Goal: Transaction & Acquisition: Purchase product/service

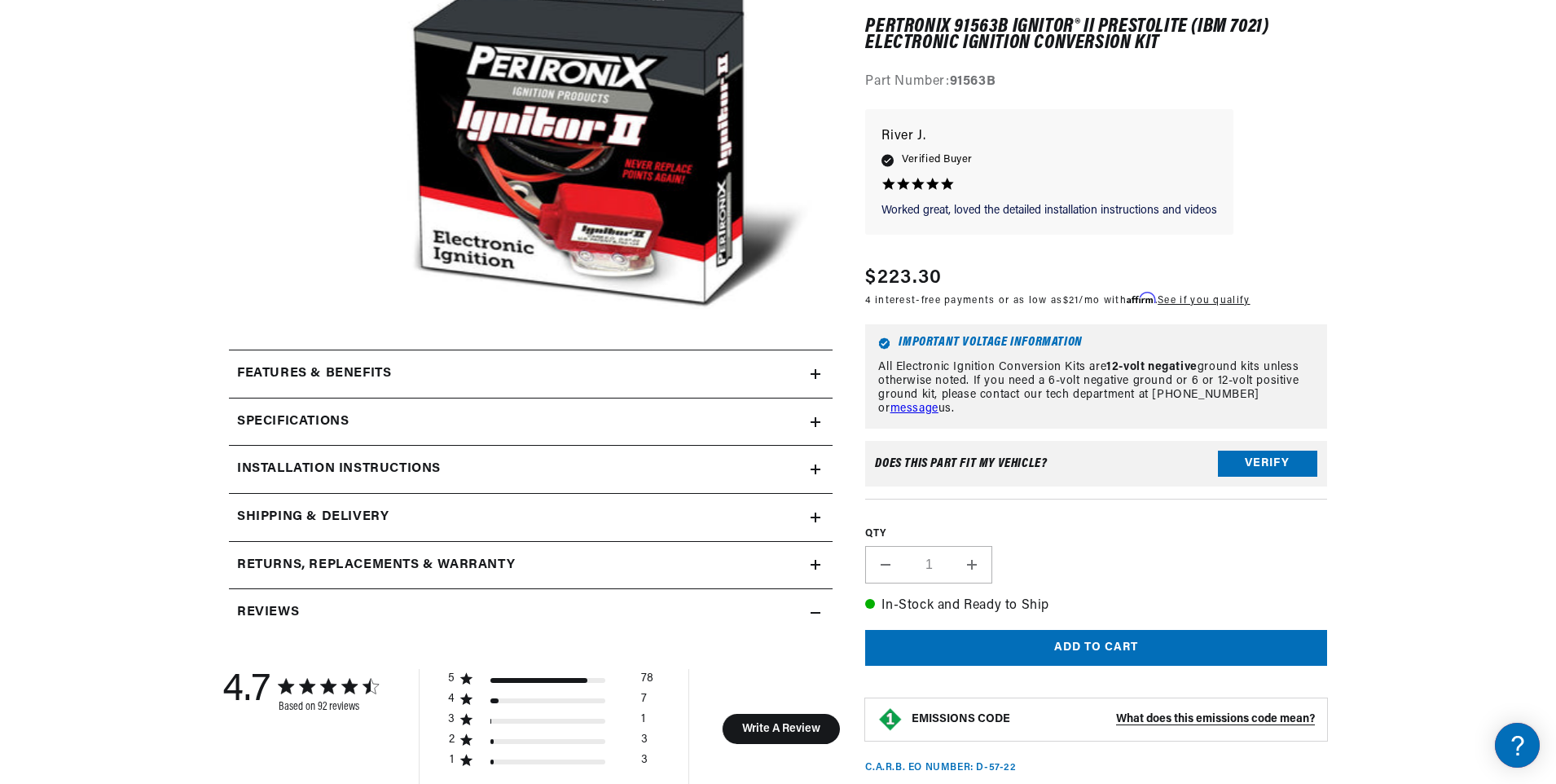
click at [818, 379] on icon at bounding box center [815, 374] width 10 height 10
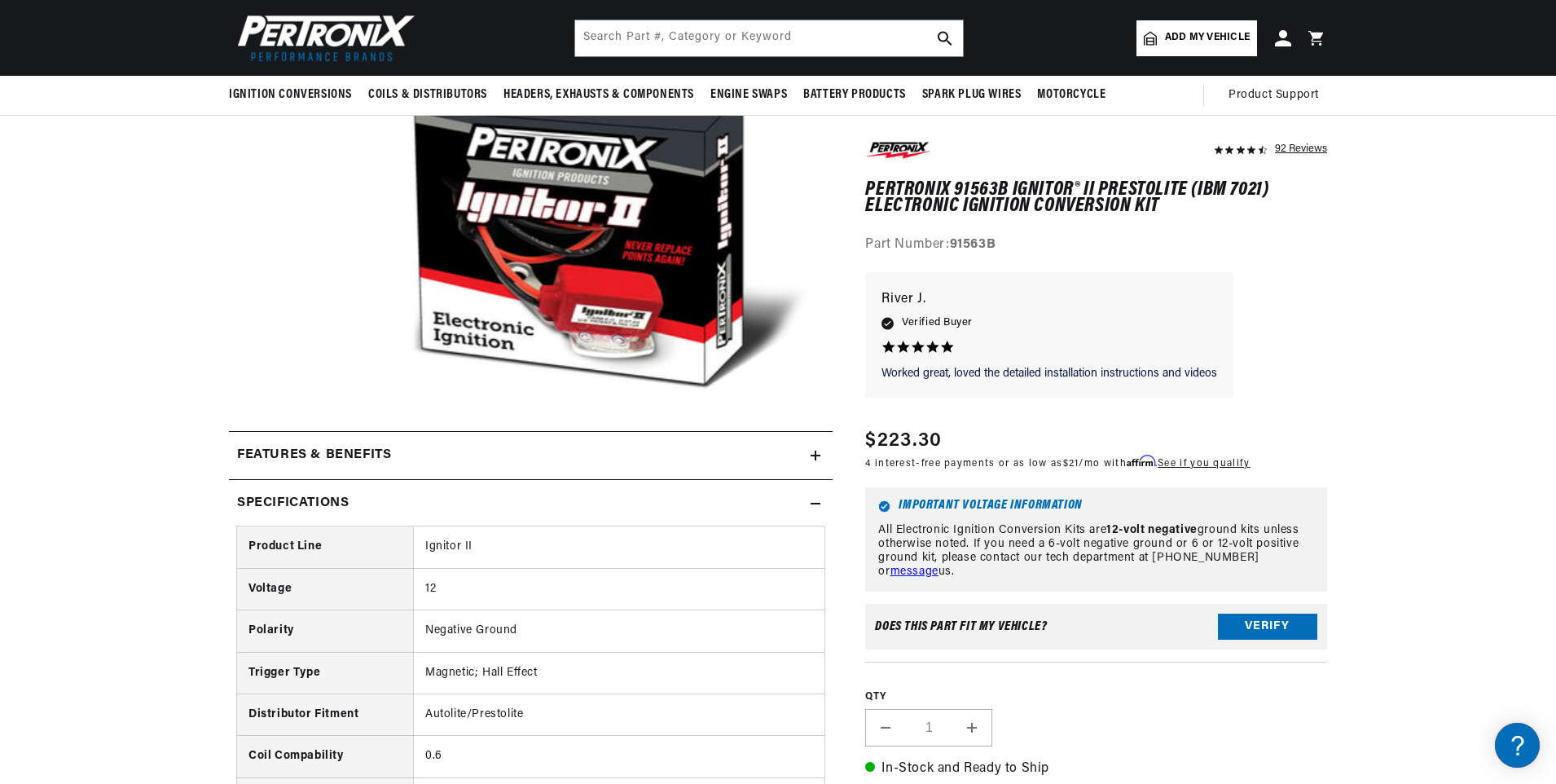
click at [810, 453] on div "Features & Benefits" at bounding box center [520, 455] width 582 height 21
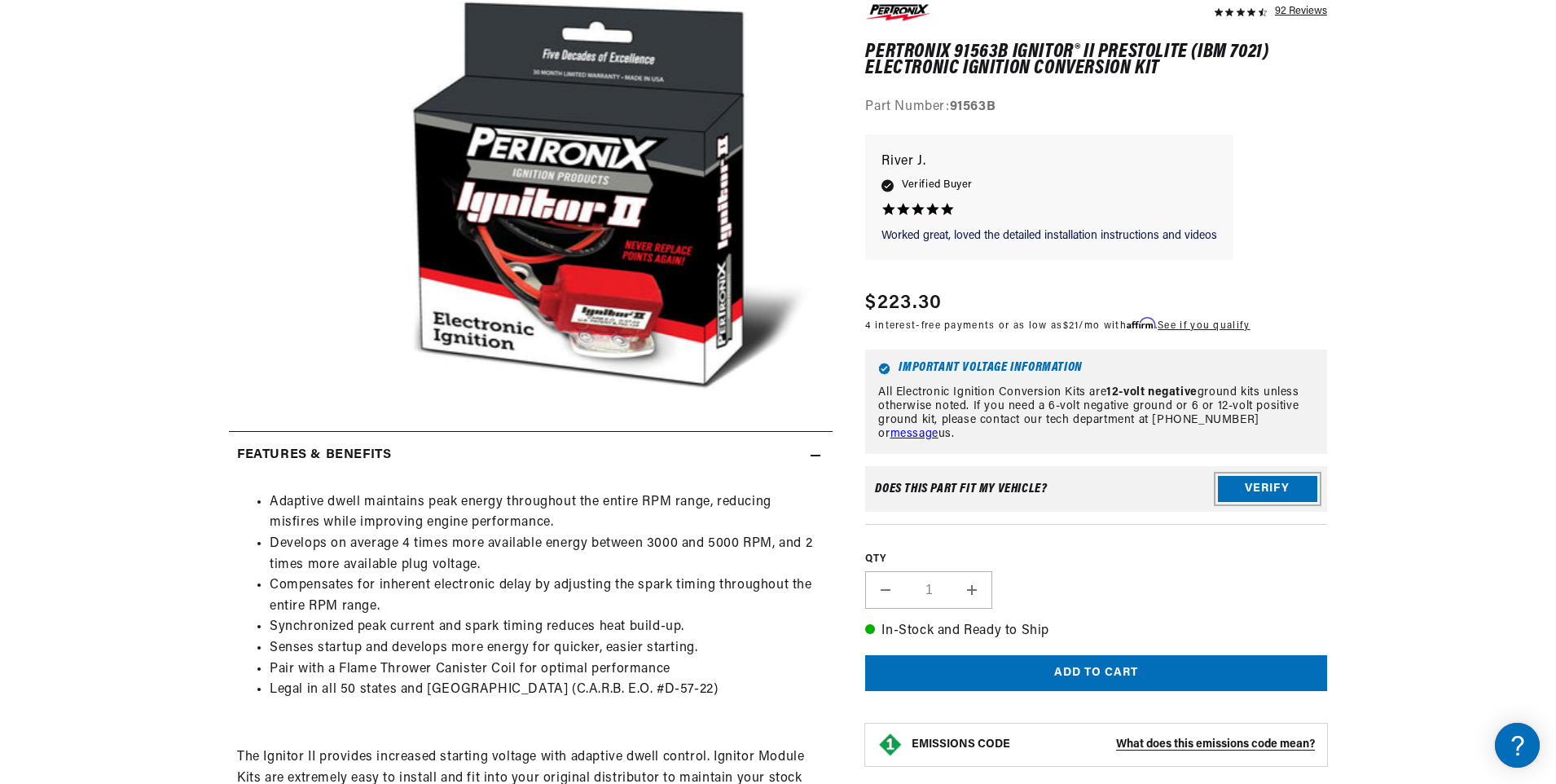
click at [1253, 480] on button "Verify" at bounding box center [1268, 488] width 100 height 26
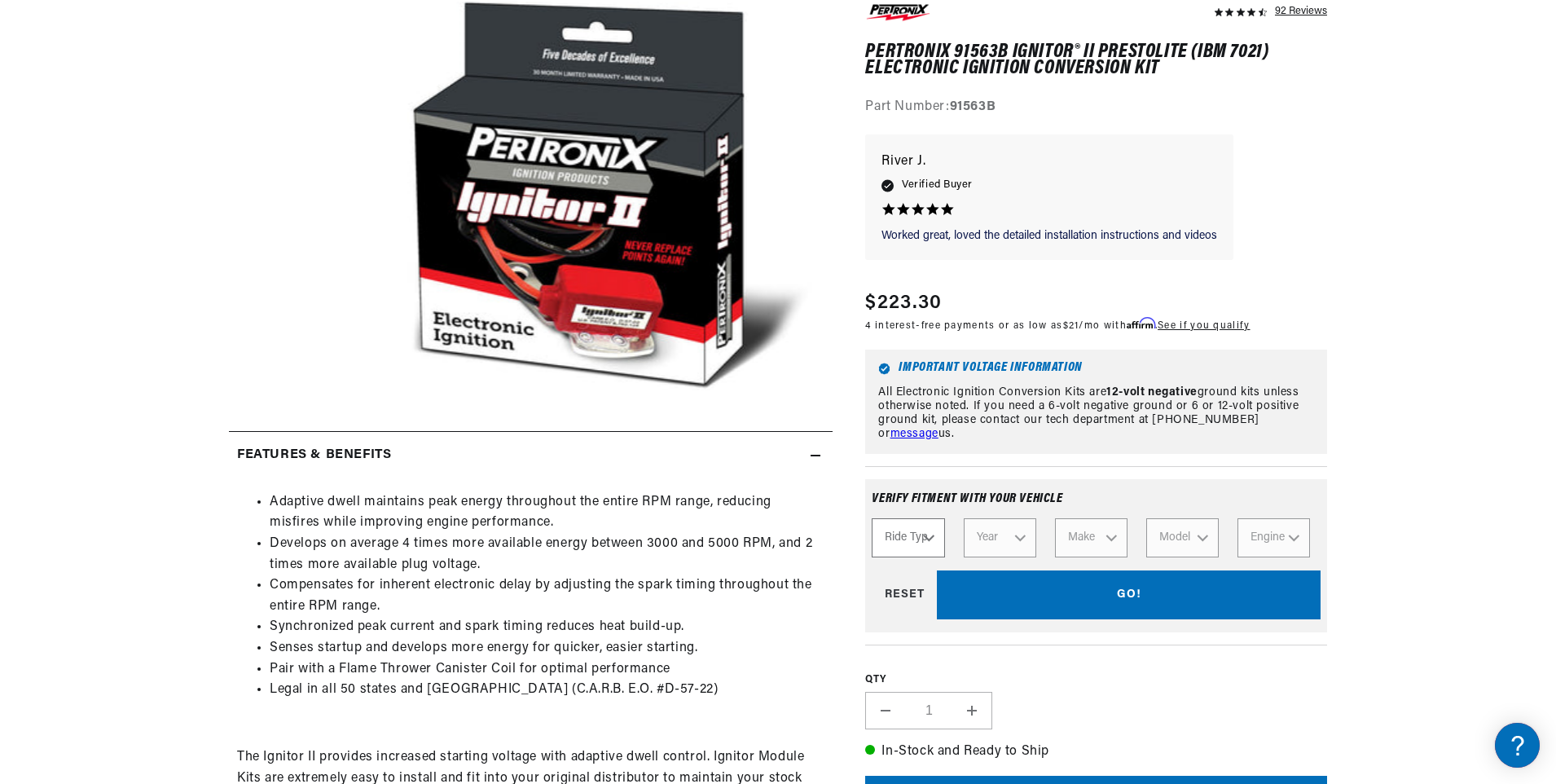
click at [928, 536] on select "Ride Type Automotive Agricultural Industrial Marine Motorcycle" at bounding box center [908, 537] width 73 height 39
select select "Automotive"
click at [872, 518] on select "Ride Type Automotive Agricultural Industrial Marine Motorcycle" at bounding box center [908, 537] width 73 height 39
select select "Automotive"
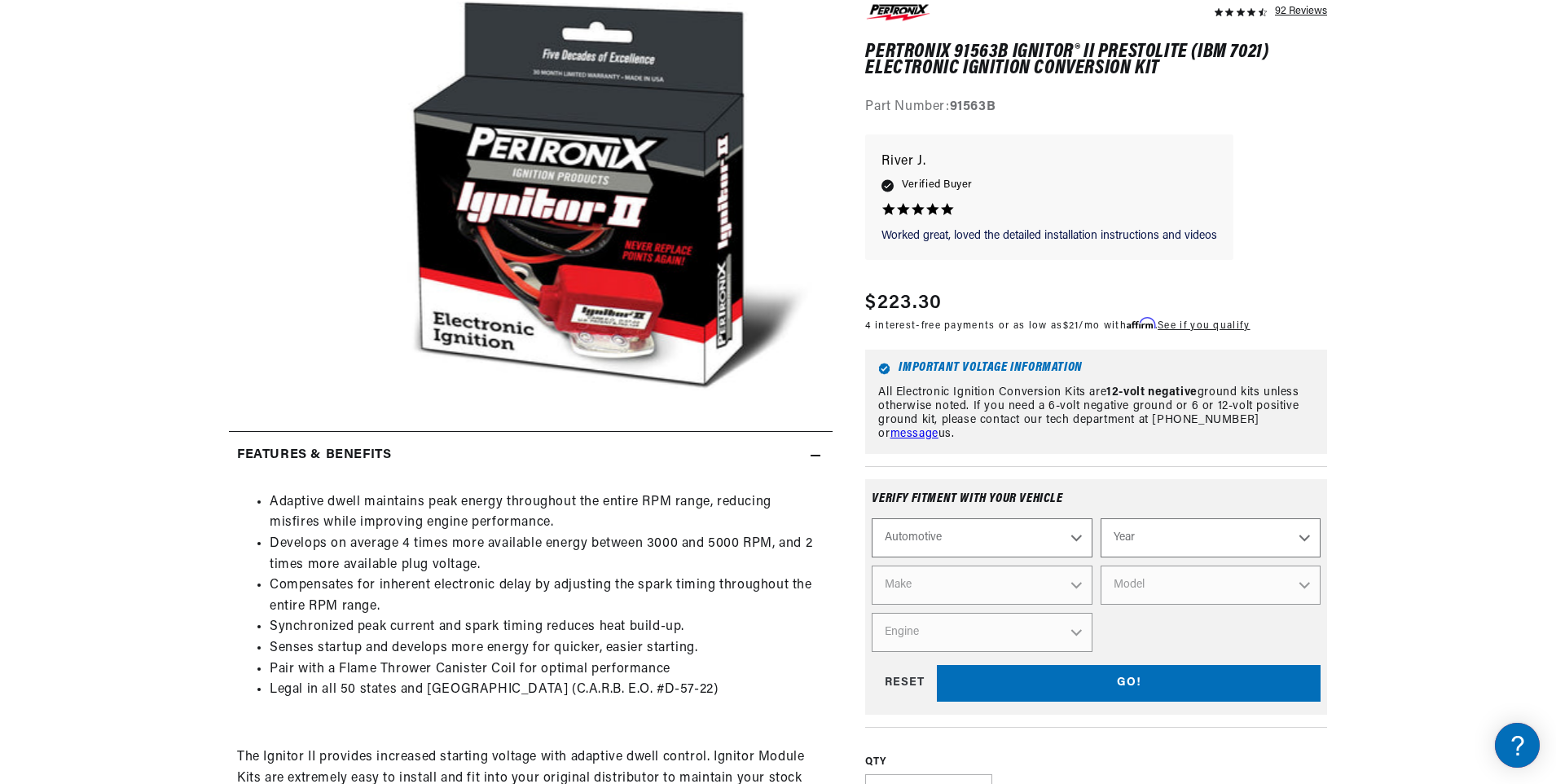
click at [1307, 532] on select "Year 2022 2021 2020 2019 2018 2017 2016 2015 2014 2013 2012 2011 2010 2009 2008…" at bounding box center [1211, 537] width 220 height 39
select select "1964"
click at [1101, 518] on select "Year 2022 2021 2020 2019 2018 2017 2016 2015 2014 2013 2012 2011 2010 2009 2008…" at bounding box center [1211, 537] width 220 height 39
select select "1964"
click at [1075, 582] on select "Make American Motors Aston Martin Austin Austin Healey Bentley Buick Cadillac C…" at bounding box center [983, 585] width 220 height 39
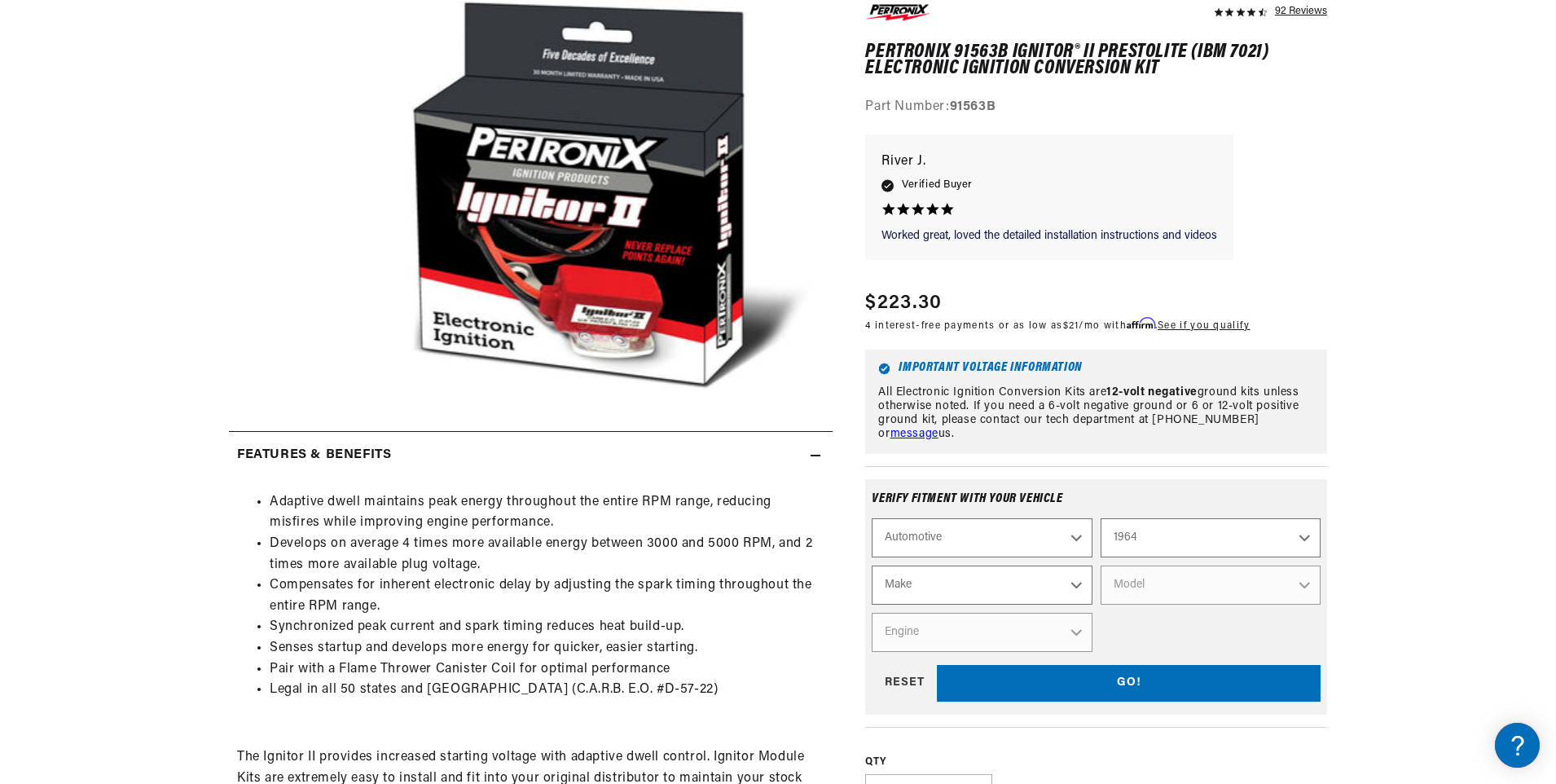
scroll to position [0, 608]
select select "Ford"
click at [872, 566] on select "Make American Motors Aston Martin Austin Austin Healey Bentley Buick Cadillac C…" at bounding box center [983, 585] width 220 height 39
select select "Ford"
click at [1173, 580] on select "Model Club Wagon Country Sedan Country Squire Custom Custom 500 Econoline F-100…" at bounding box center [1211, 585] width 220 height 39
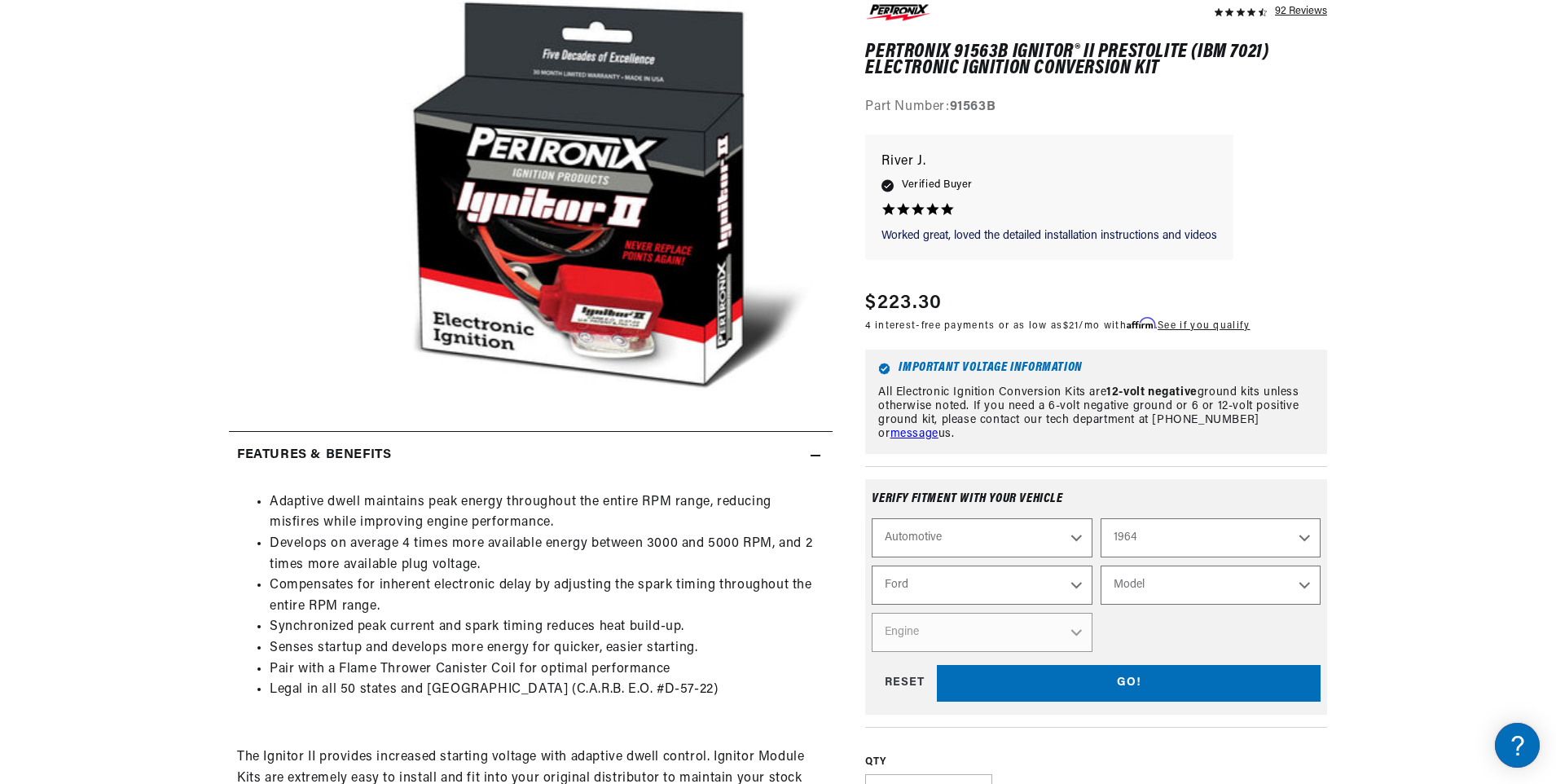
select select "Econoline"
click at [1101, 566] on select "Model Club Wagon Country Sedan Country Squire Custom Custom 500 Econoline F-100…" at bounding box center [1211, 585] width 220 height 39
select select "Econoline"
click at [1070, 633] on select "Engine 144cid / 2.4L 170cid / 2.8L" at bounding box center [983, 632] width 220 height 39
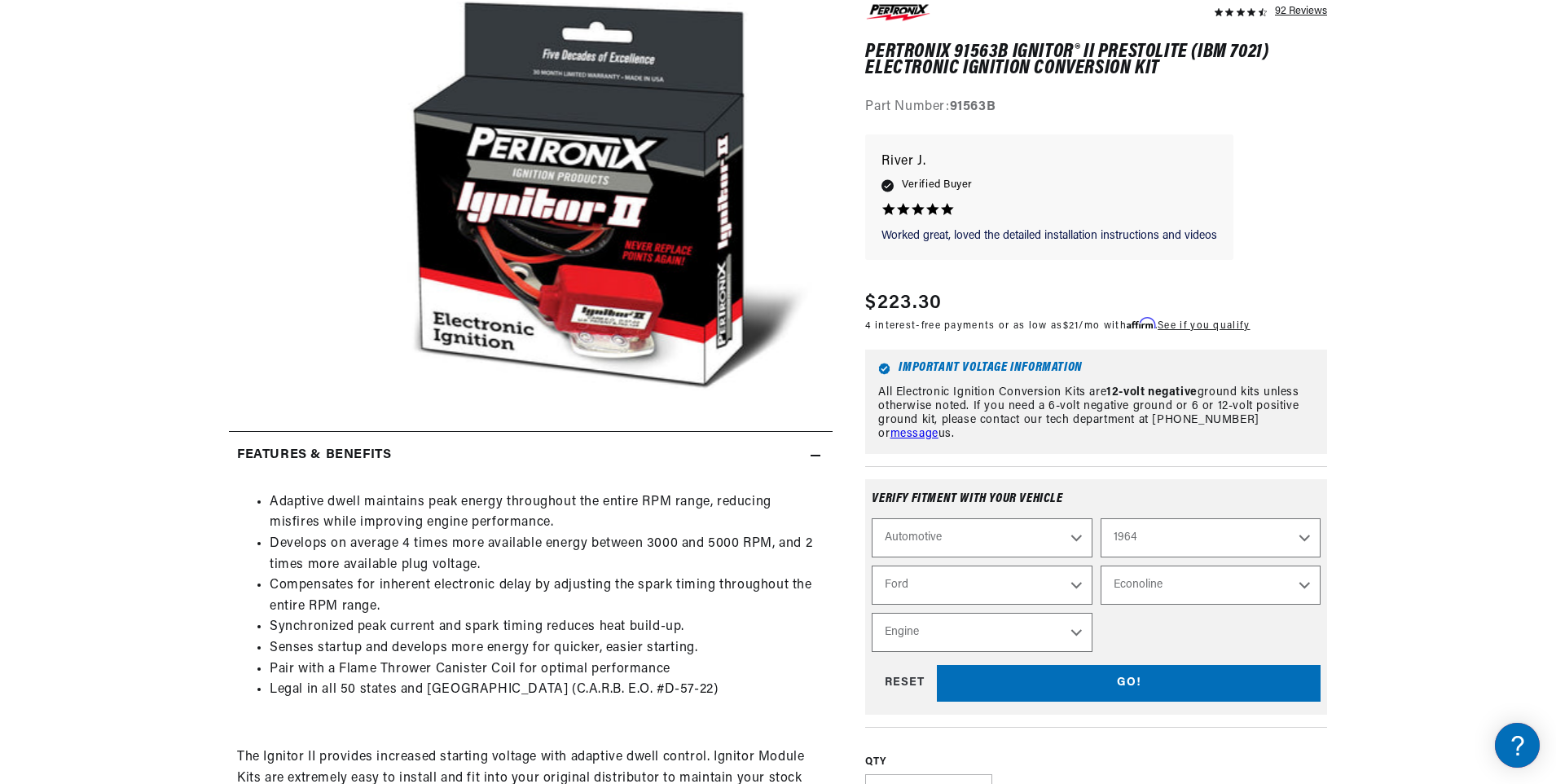
select select "144cid-2.4L"
click at [872, 613] on select "Engine 144cid / 2.4L 170cid / 2.8L" at bounding box center [983, 632] width 220 height 39
select select "Engine"
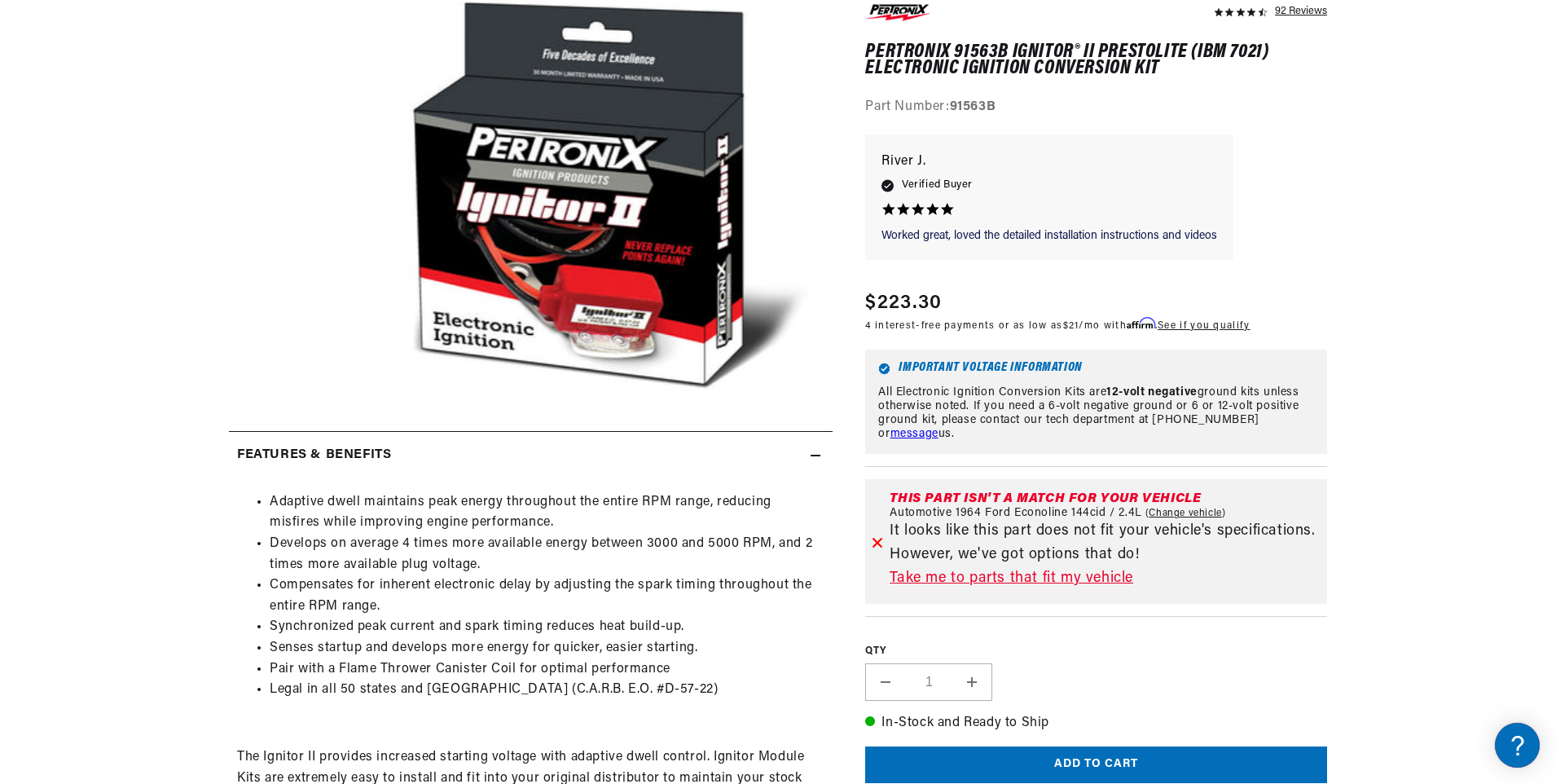
scroll to position [0, 608]
click at [1025, 580] on link "Take me to parts that fit my vehicle" at bounding box center [1105, 578] width 431 height 23
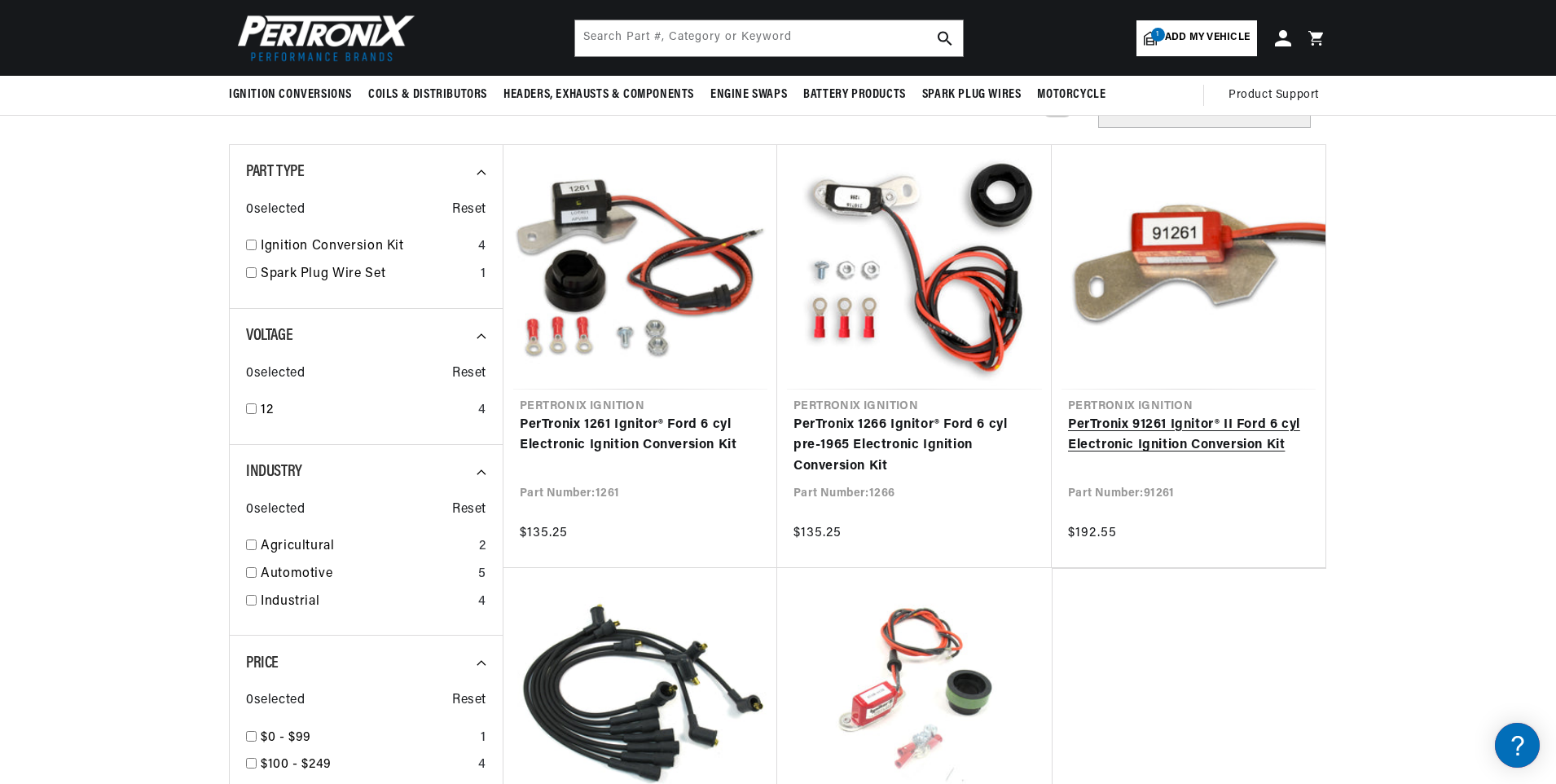
scroll to position [0, 608]
drag, startPoint x: 1118, startPoint y: 421, endPoint x: 1069, endPoint y: 501, distance: 93.8
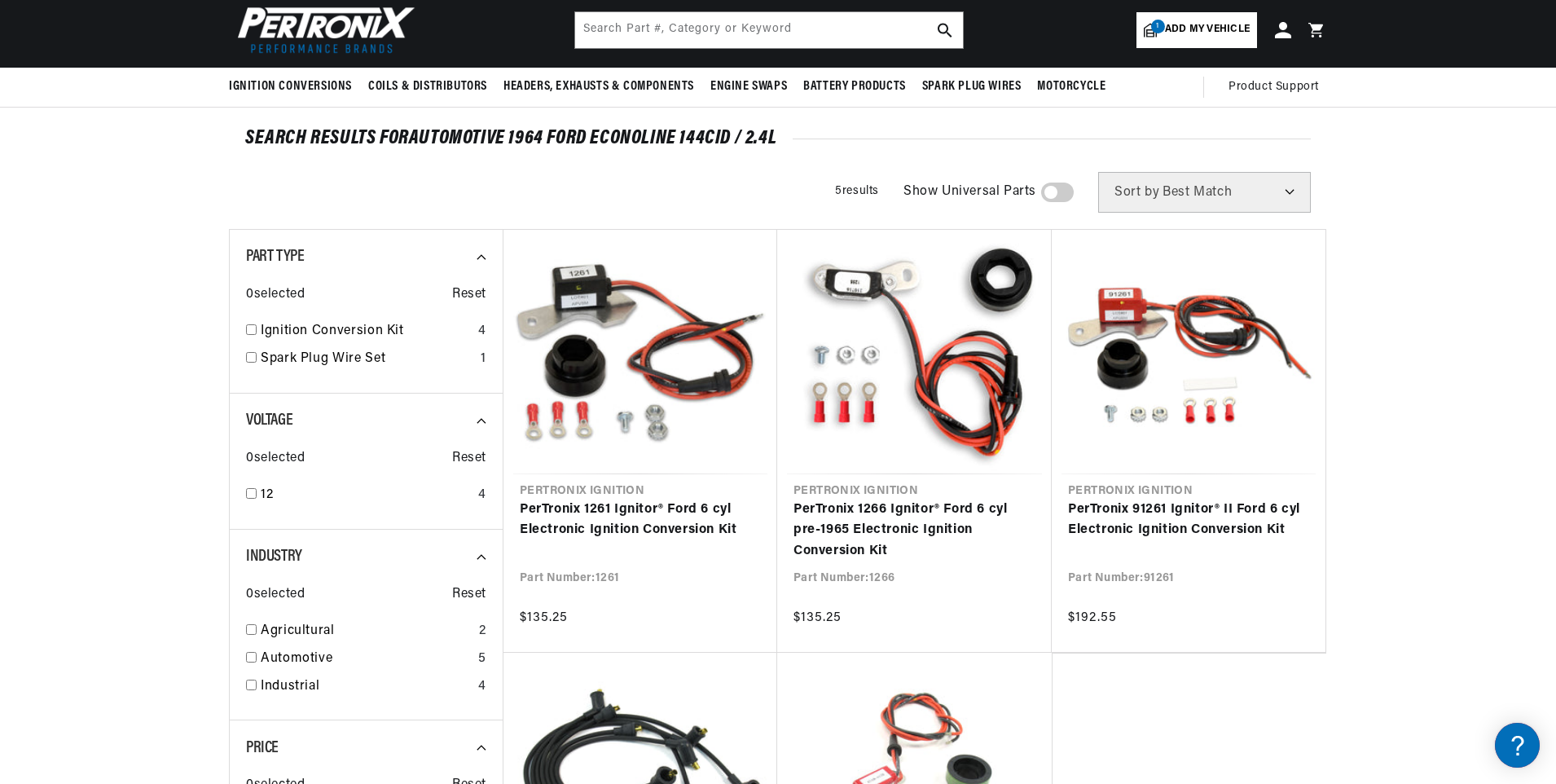
scroll to position [81, 0]
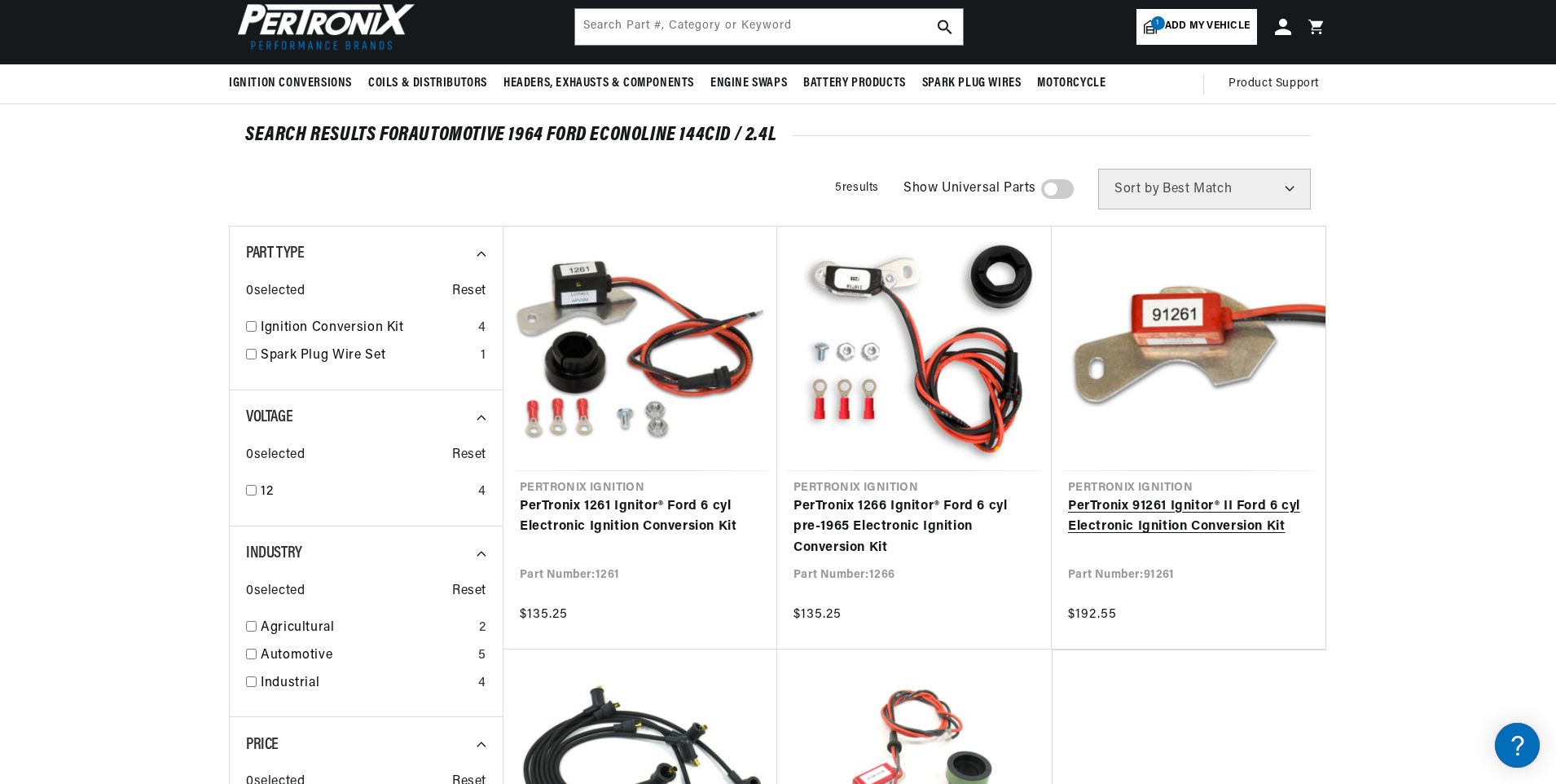
click at [1115, 515] on link "PerTronix 91261 Ignitor® II Ford 6 cyl Electronic Ignition Conversion Kit" at bounding box center [1189, 516] width 241 height 42
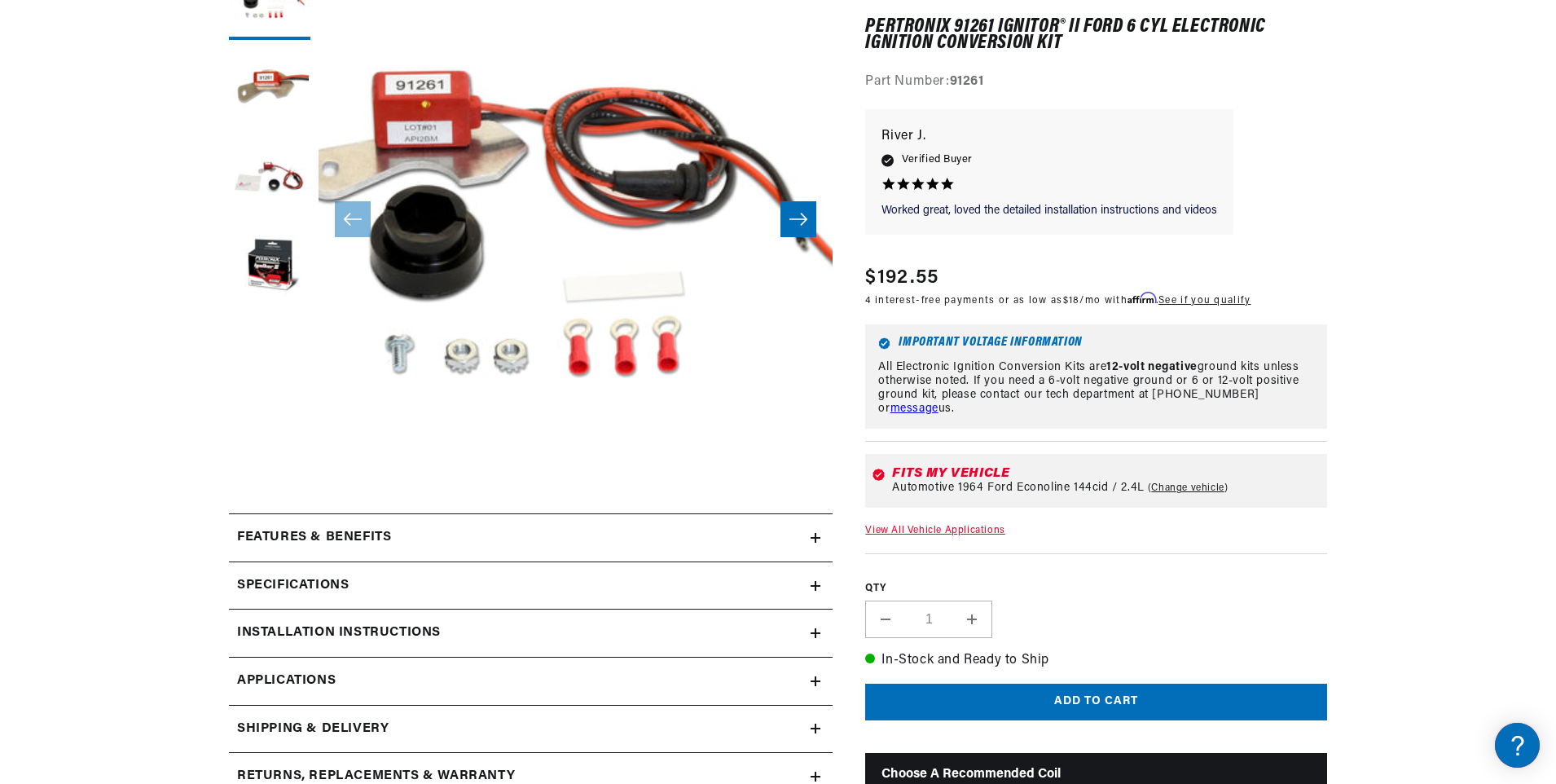
scroll to position [326, 0]
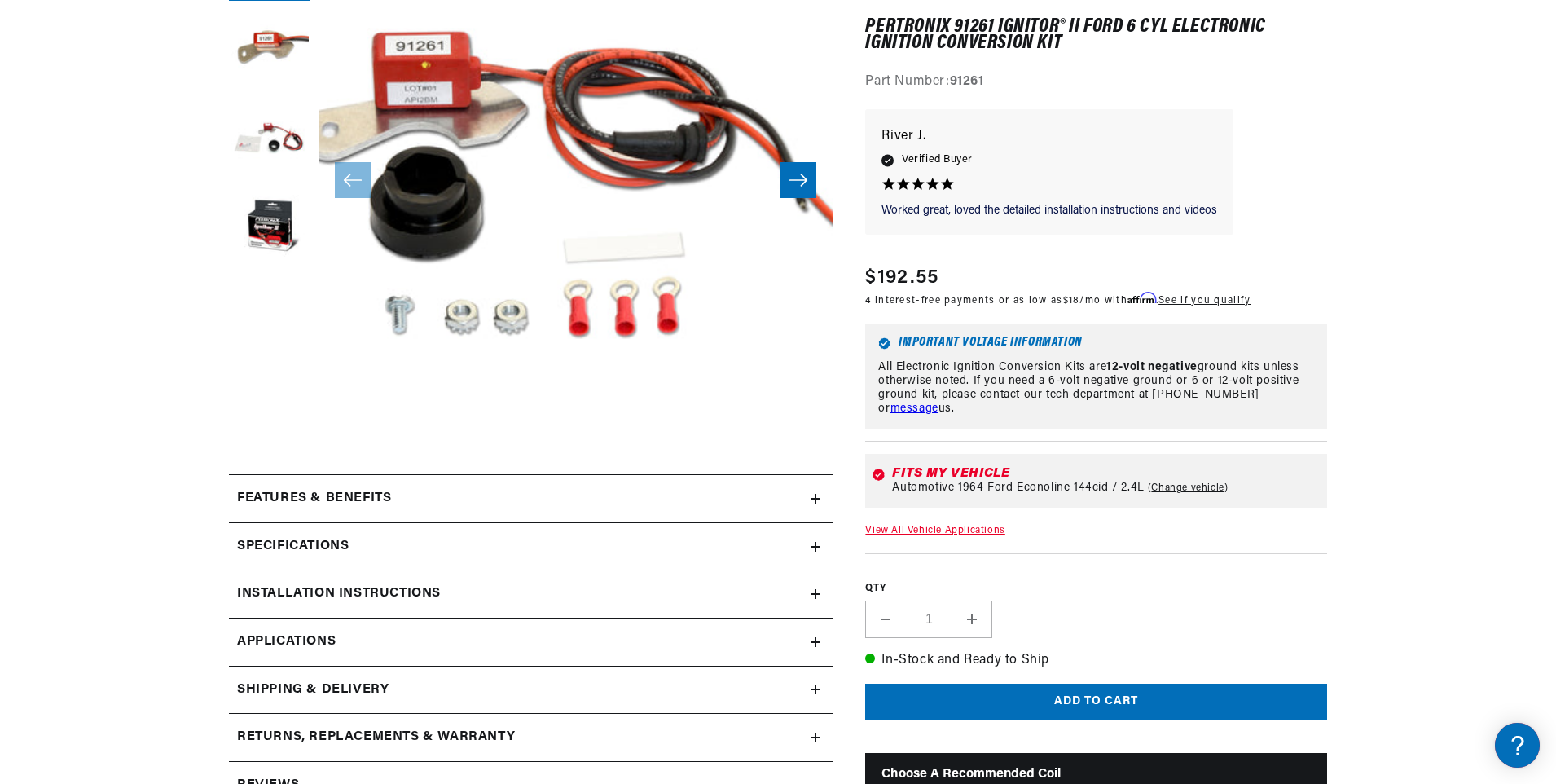
click at [810, 498] on icon at bounding box center [815, 499] width 10 height 10
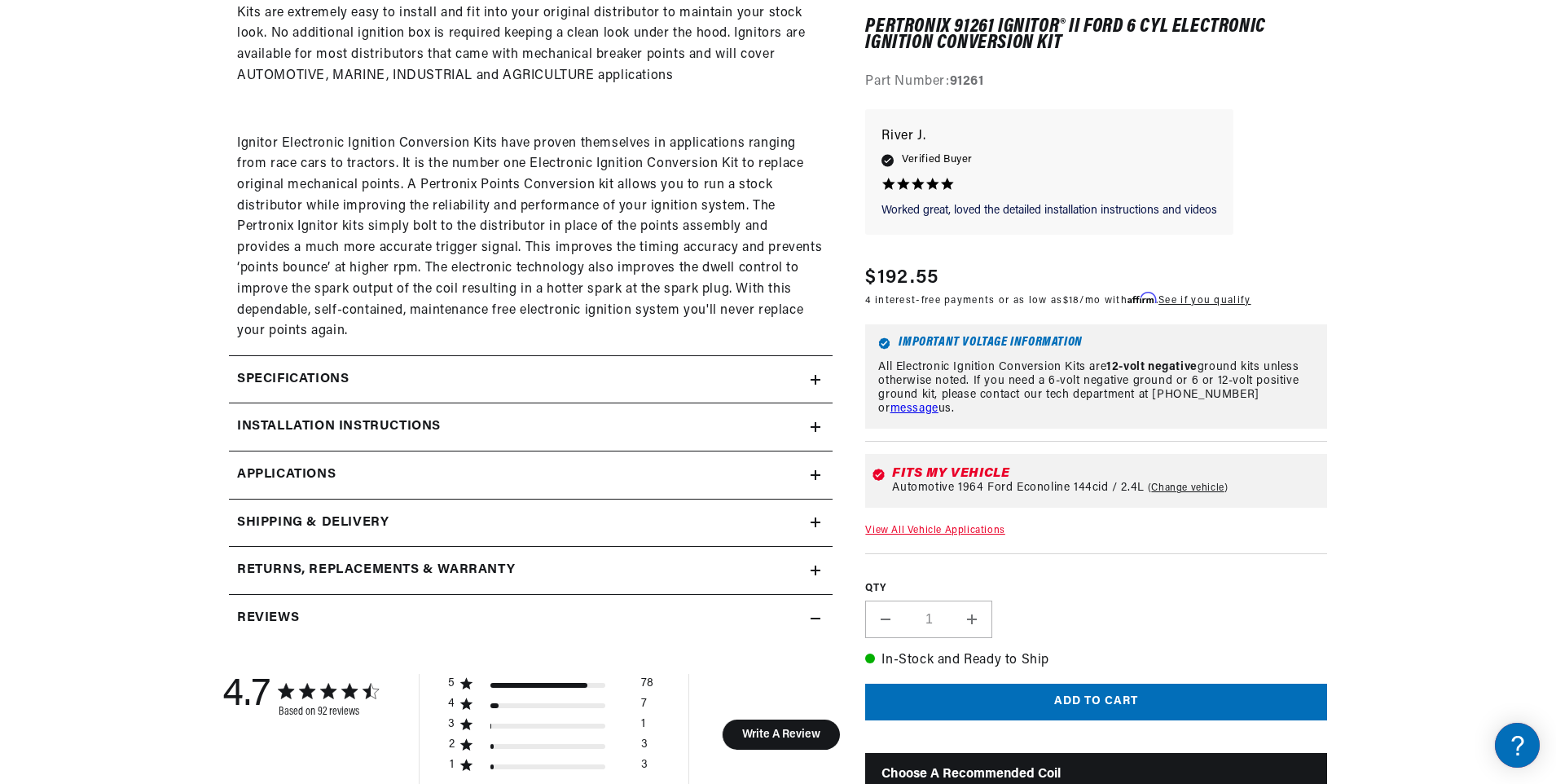
scroll to position [1141, 0]
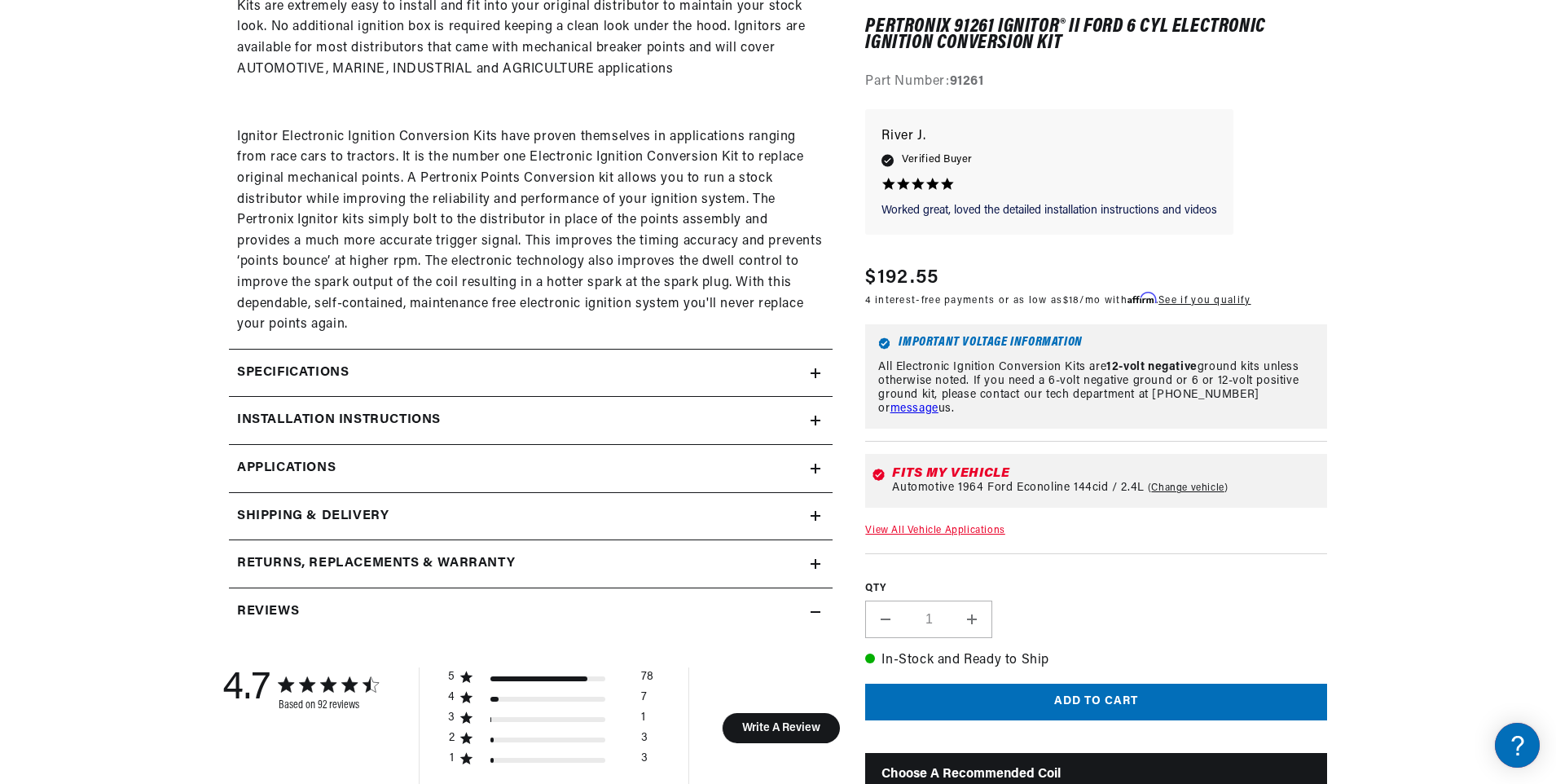
click at [0, 0] on icon at bounding box center [0, 0] width 0 height 0
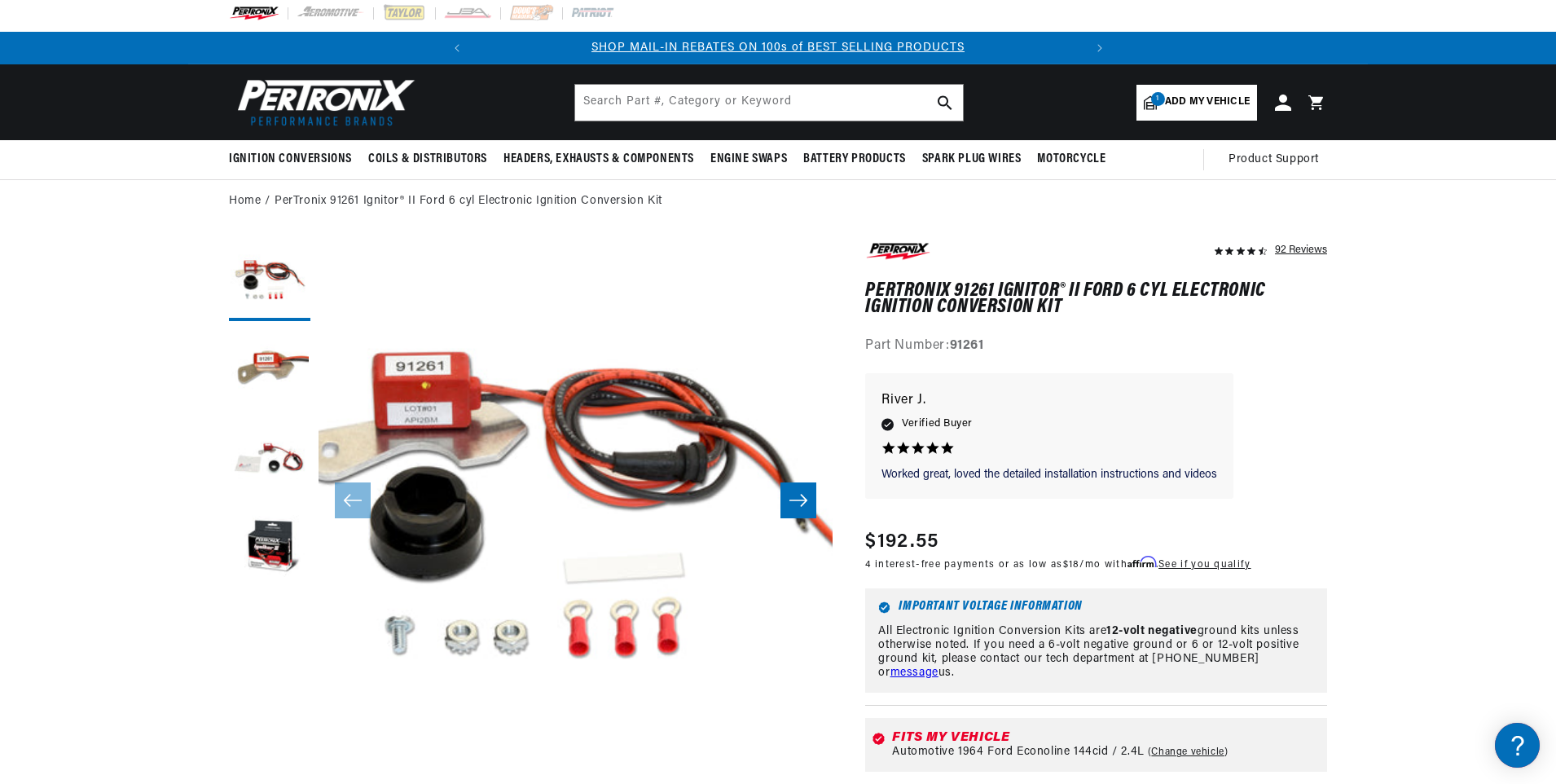
scroll to position [0, 0]
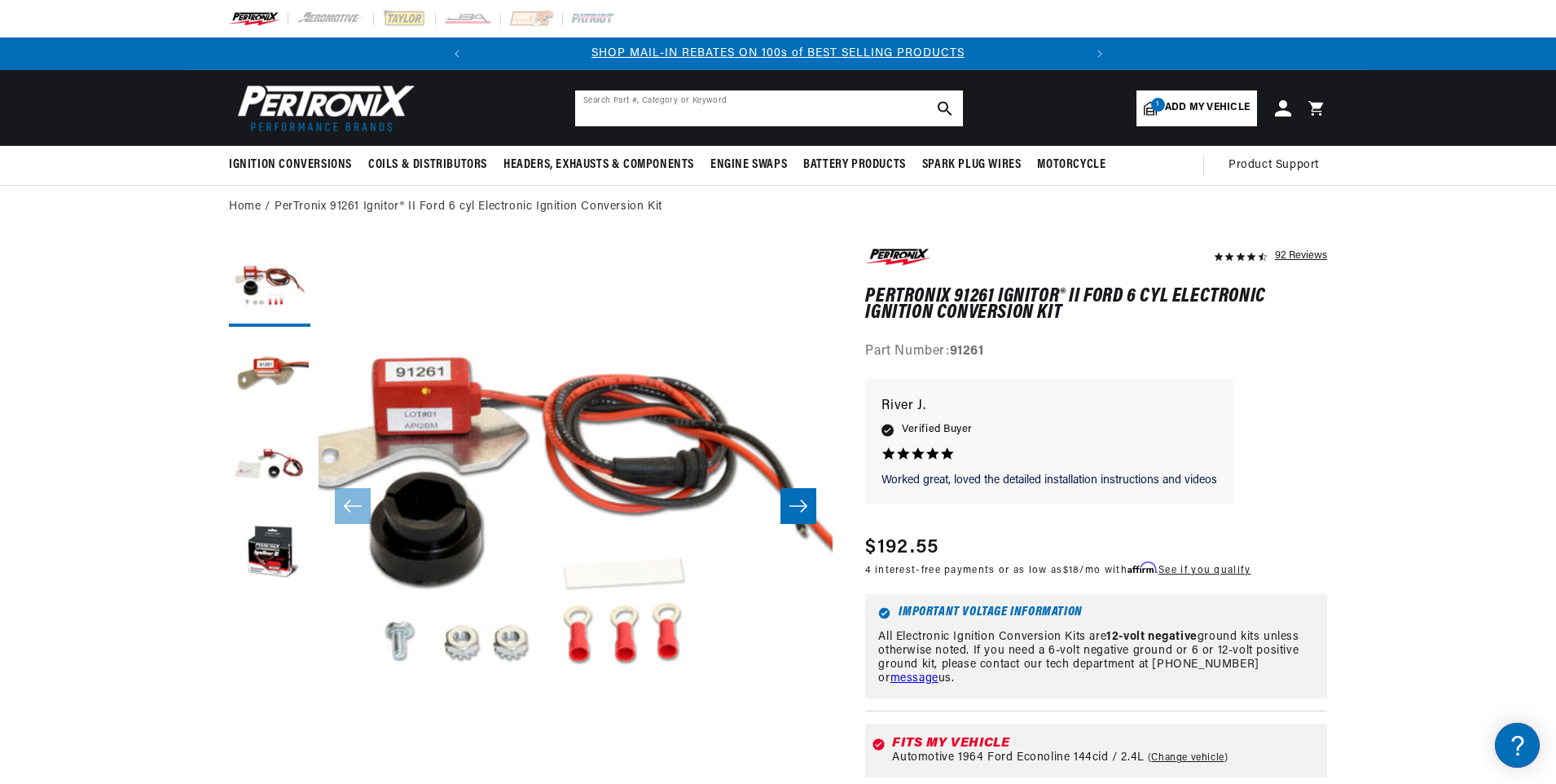
click at [630, 107] on input "text" at bounding box center [769, 108] width 388 height 36
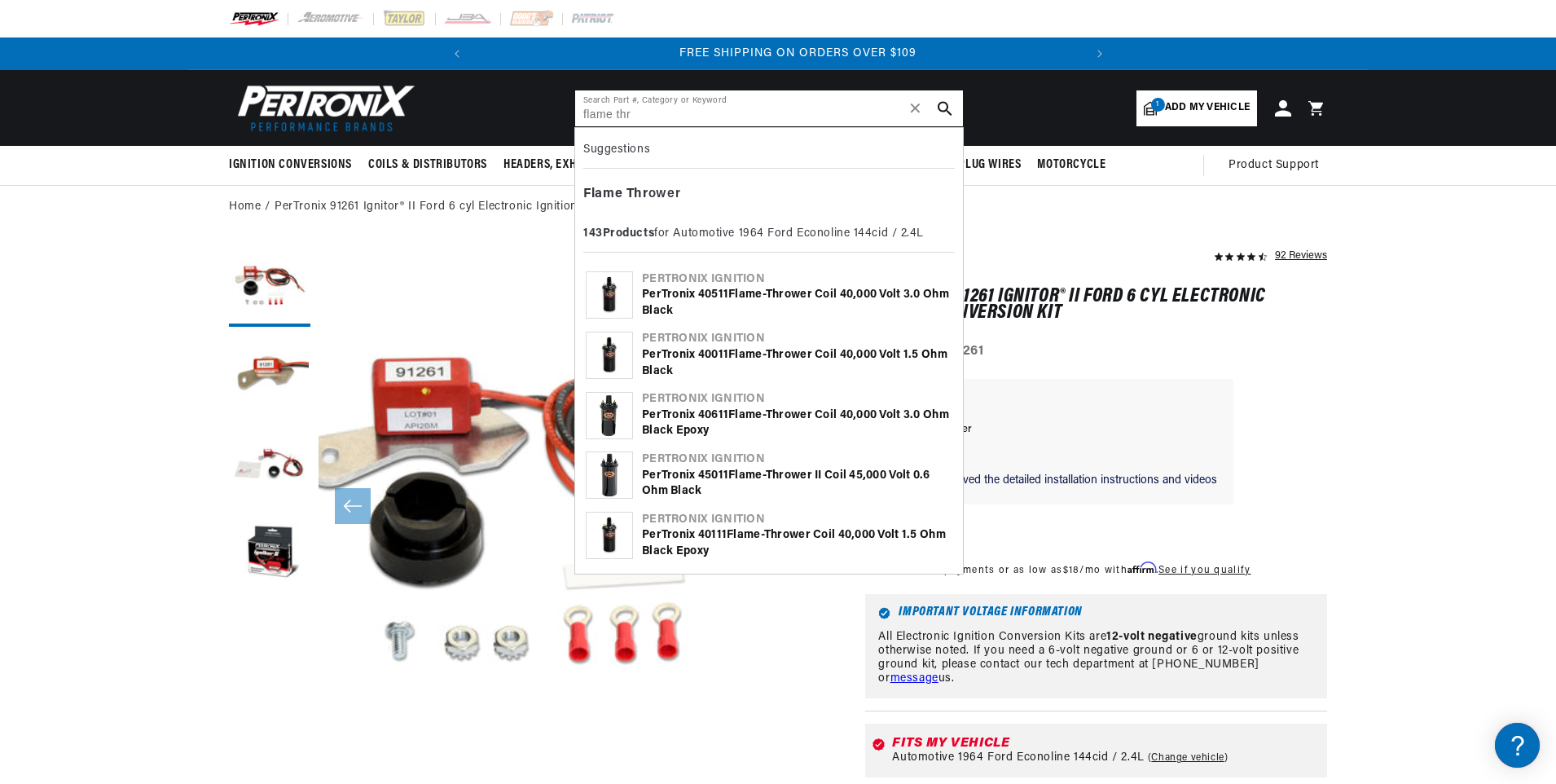
scroll to position [0, 608]
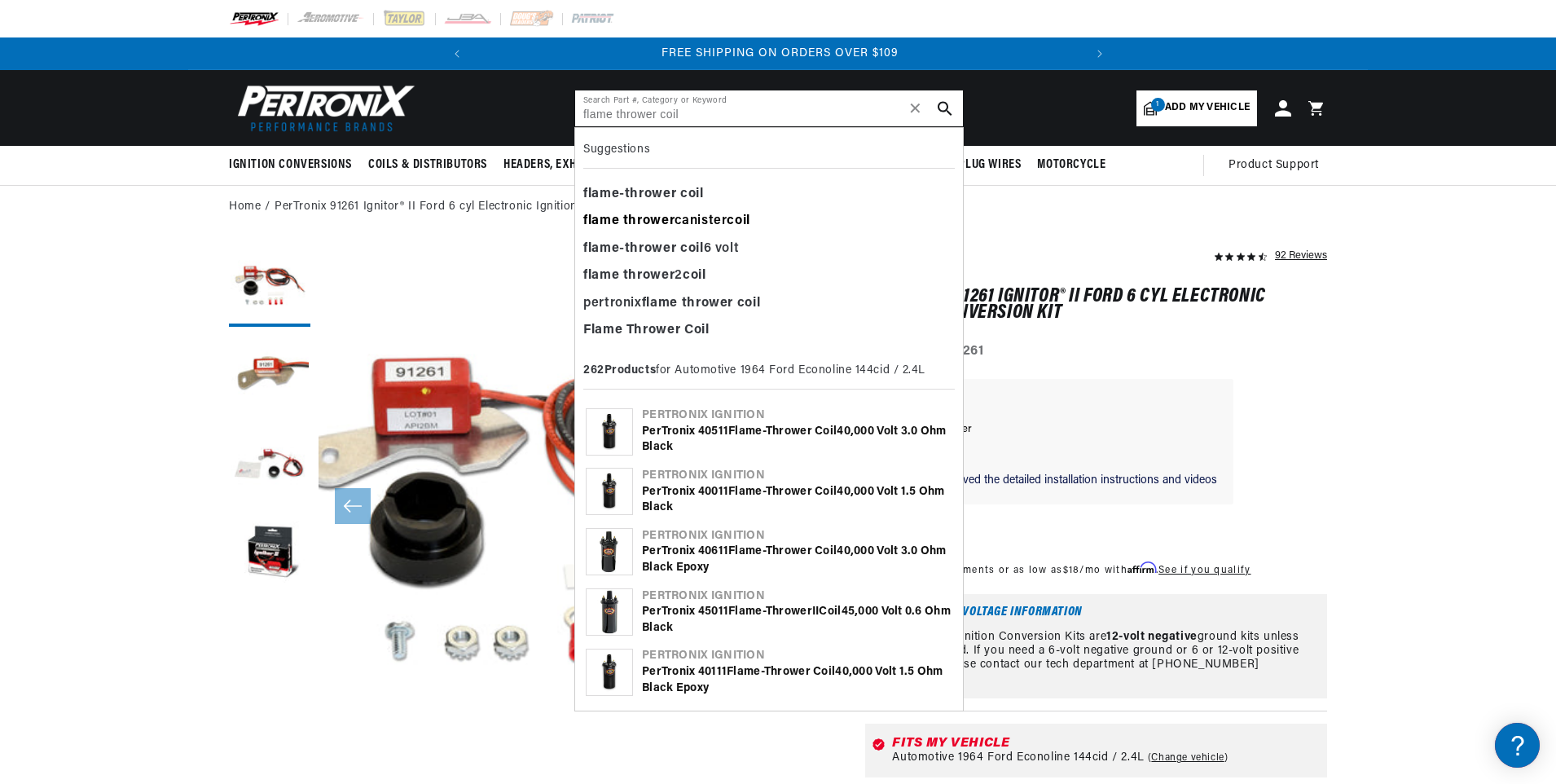
type input "flame thrower coil"
click at [674, 220] on b "thrower" at bounding box center [649, 220] width 51 height 13
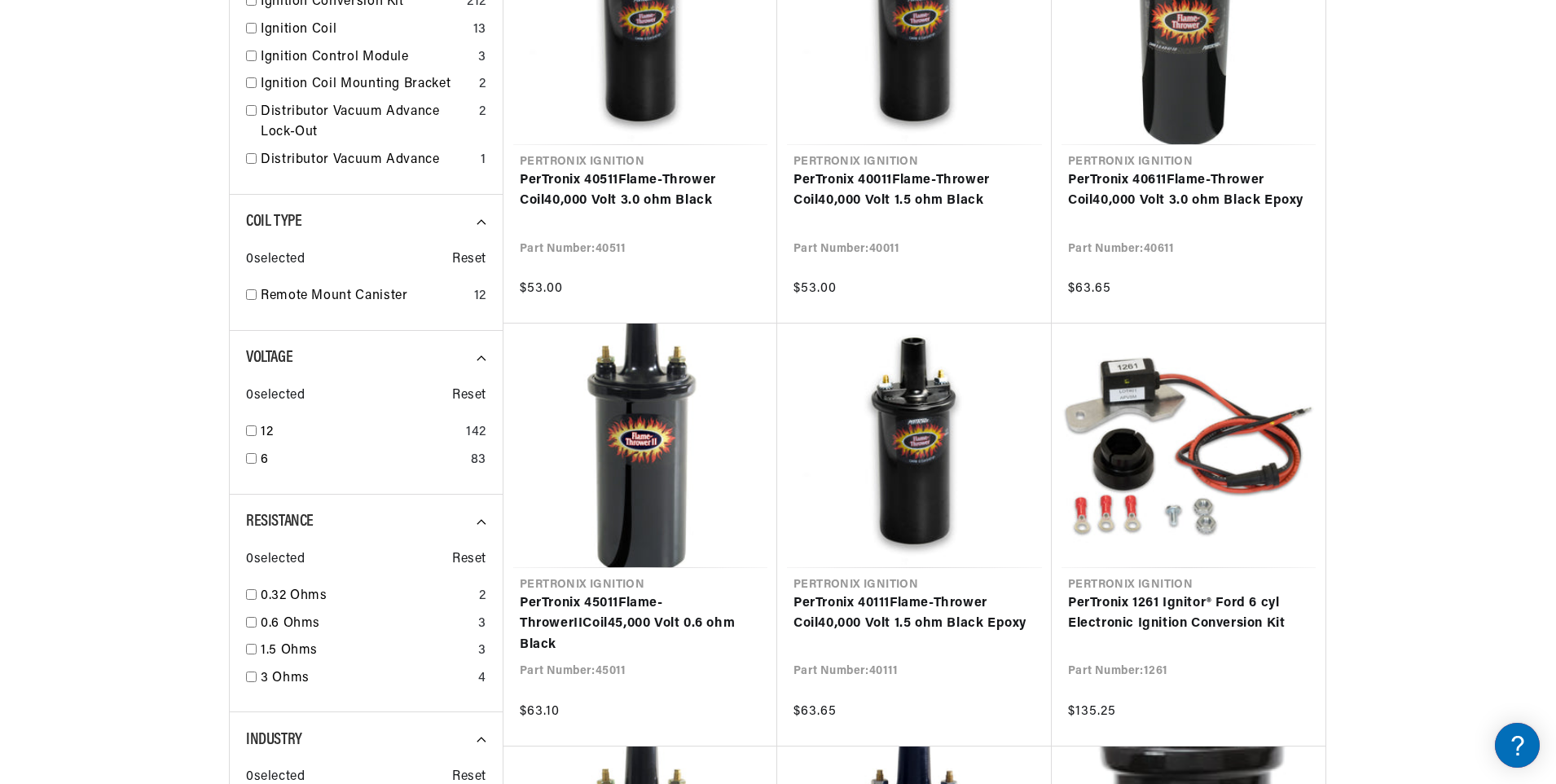
scroll to position [0, 608]
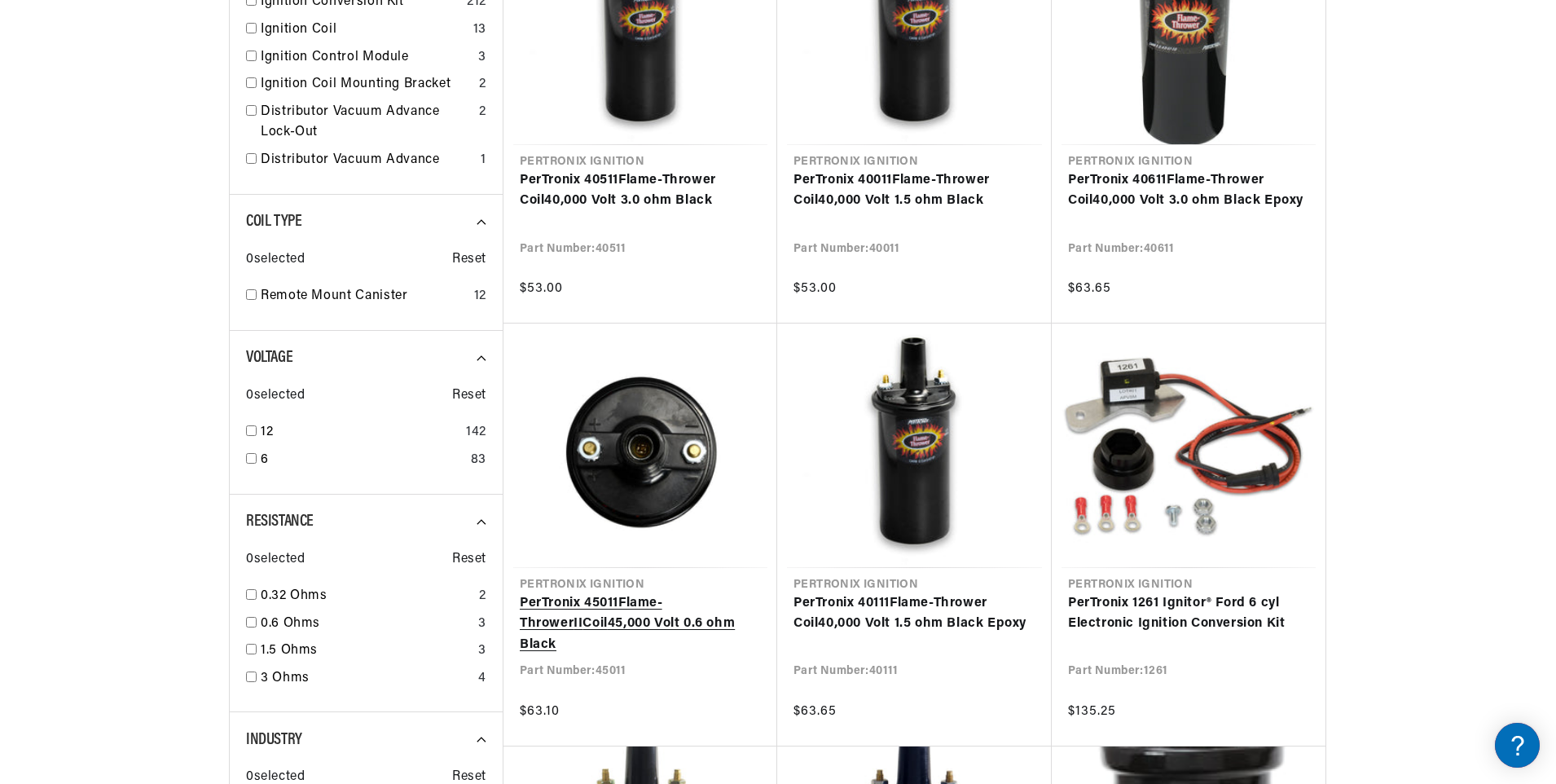
click at [567, 606] on link "PerTronix 45011 Flame - Thrower II Coil 45,000 Volt 0.6 ohm Black" at bounding box center [640, 624] width 241 height 63
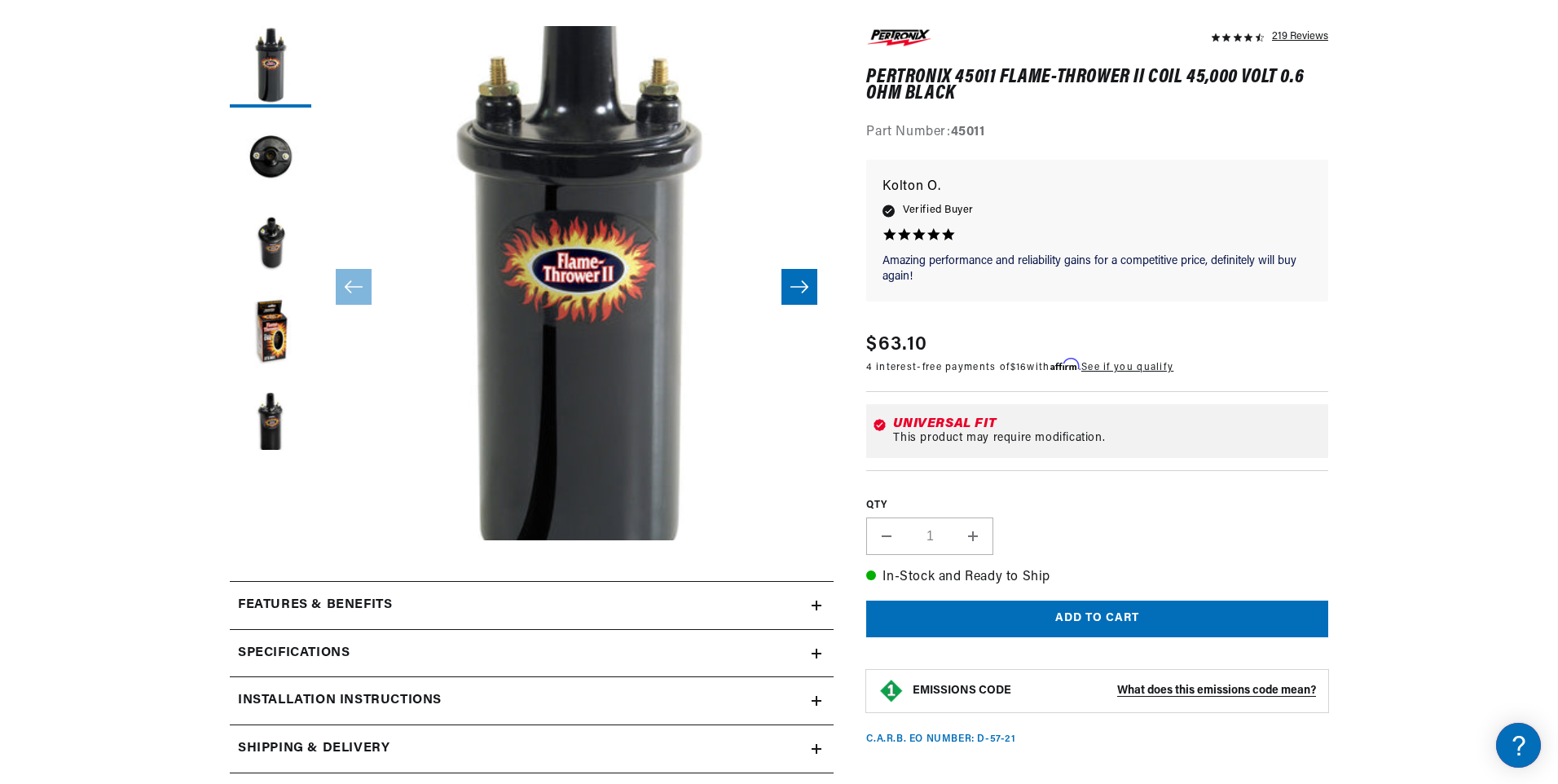
scroll to position [245, 0]
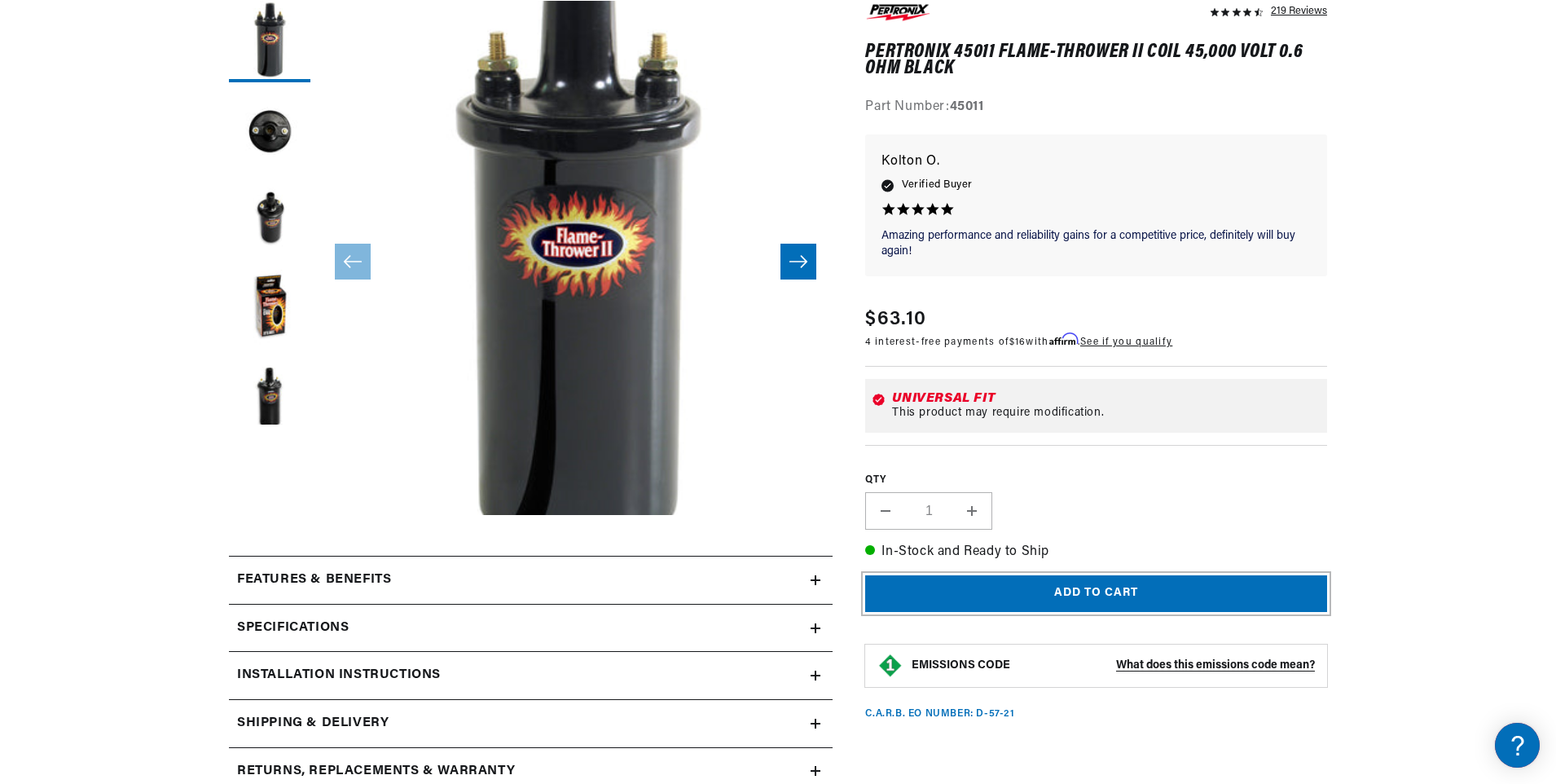
click at [1065, 592] on button "Add to cart" at bounding box center [1097, 594] width 462 height 37
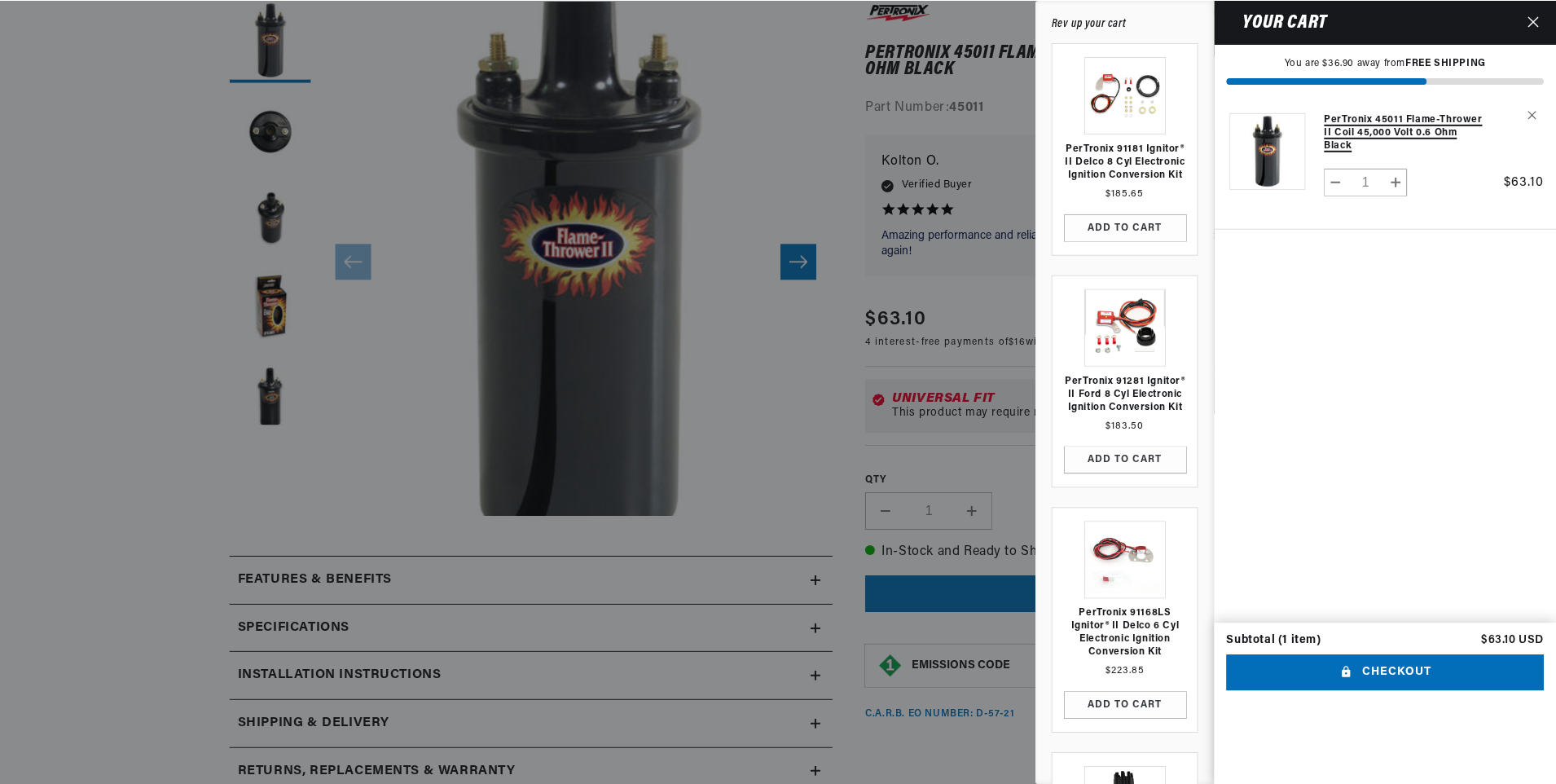
scroll to position [0, 0]
click at [1536, 15] on icon "Close" at bounding box center [1536, 21] width 12 height 12
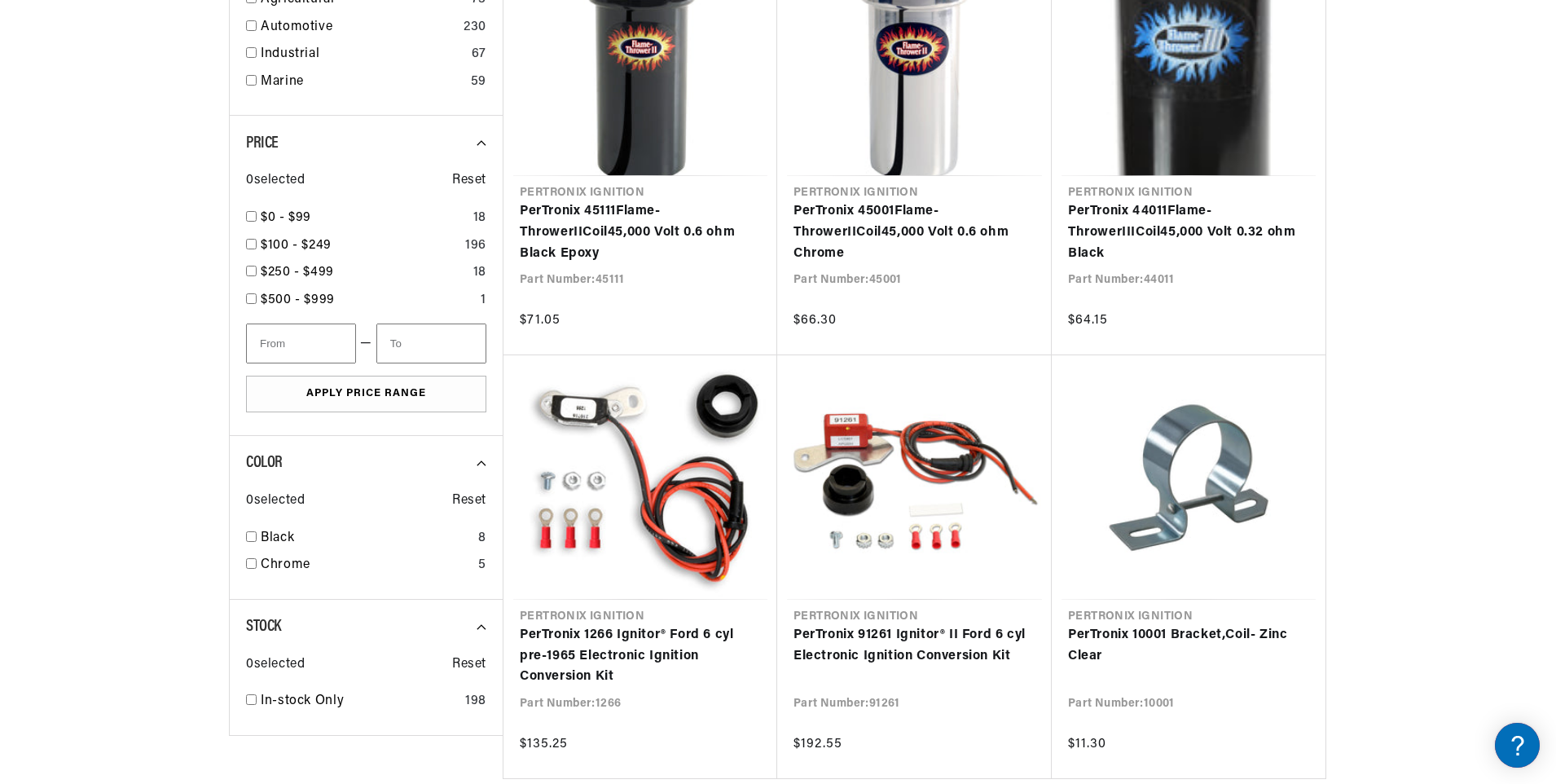
scroll to position [0, 608]
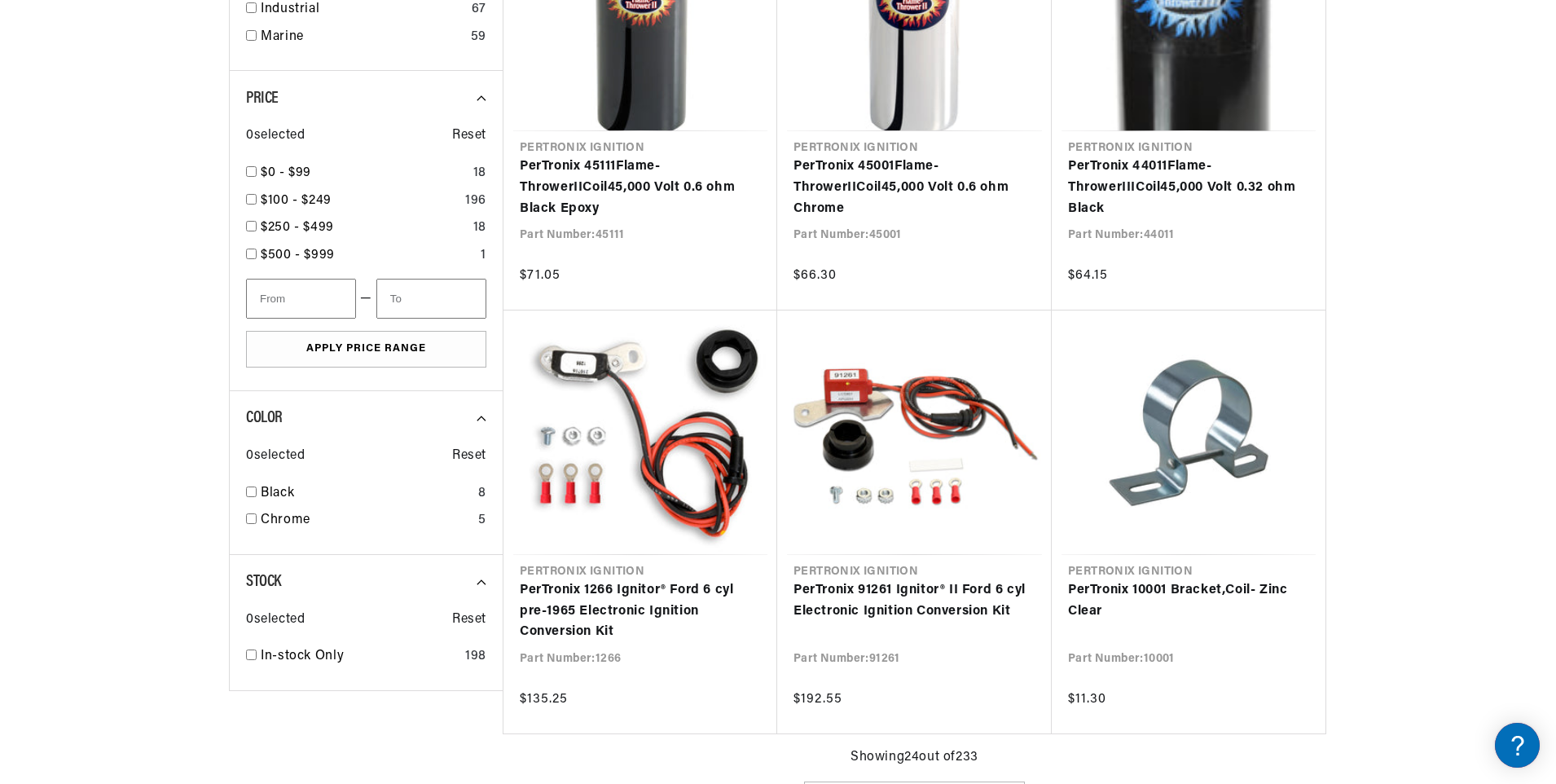
scroll to position [1384, 0]
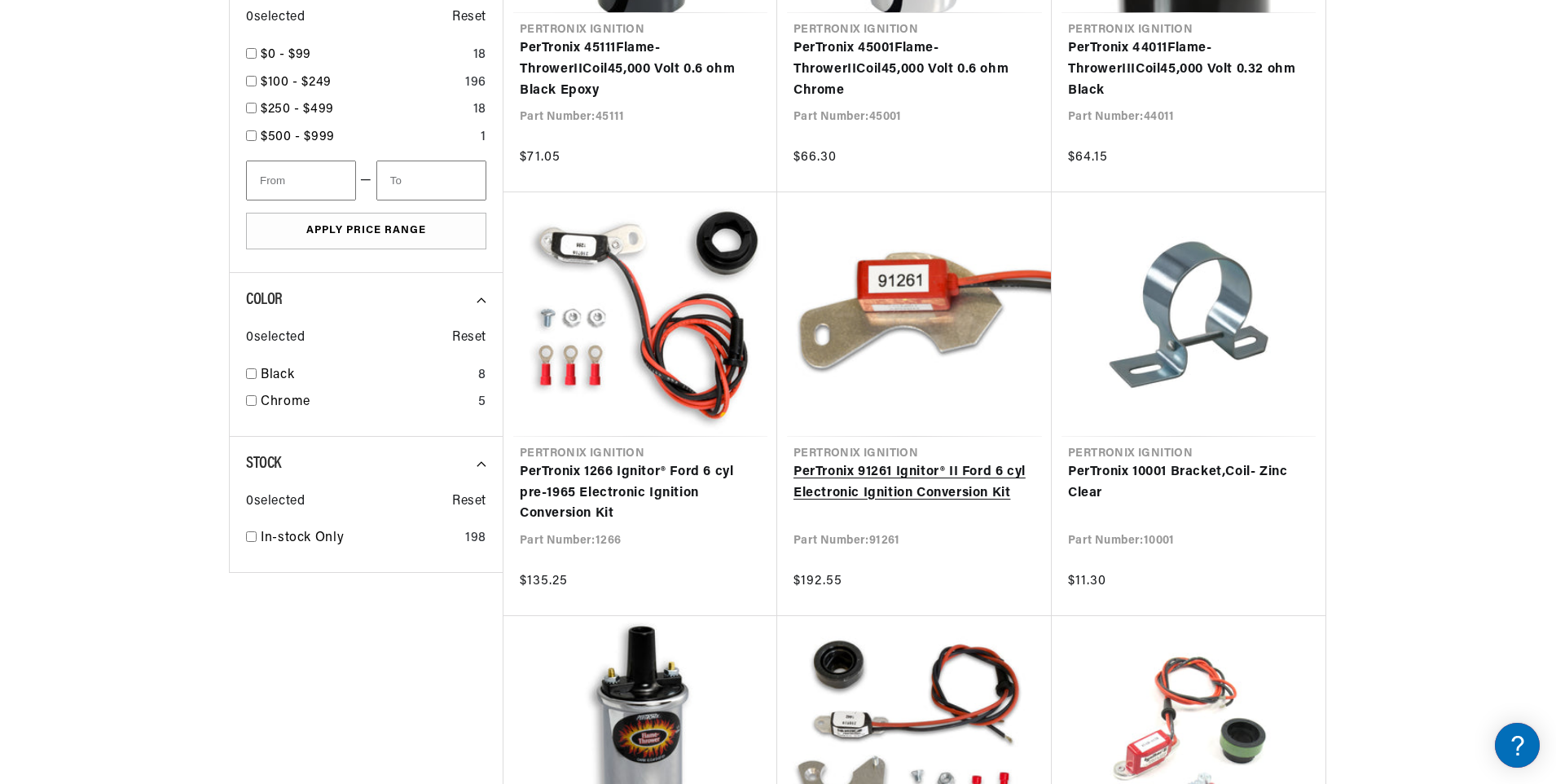
click at [914, 474] on link "PerTronix 91261 Ignitor® II Ford 6 cyl Electronic Ignition Conversion Kit" at bounding box center [915, 482] width 242 height 42
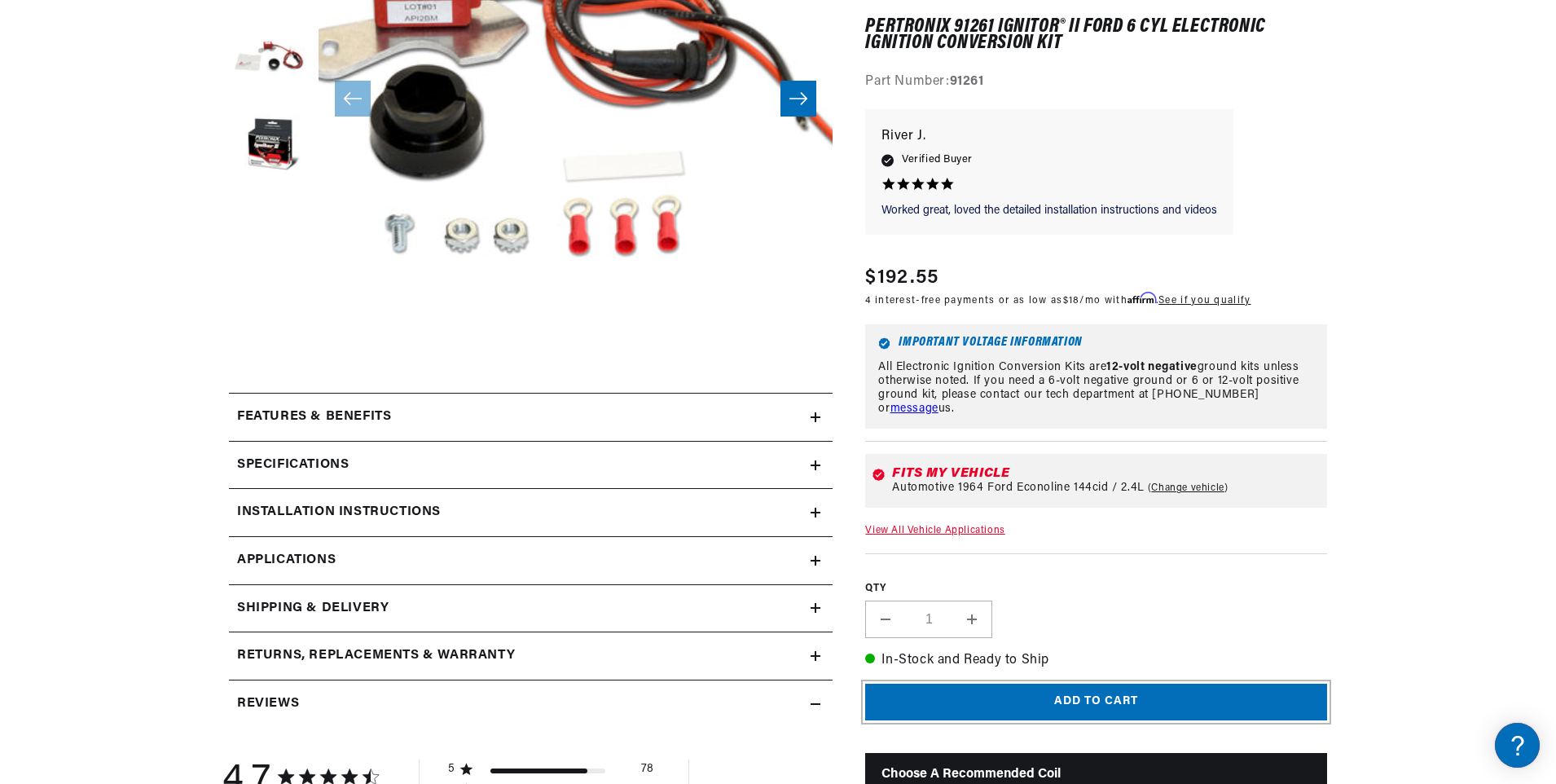
click at [1088, 703] on button "Add to cart" at bounding box center [1097, 703] width 462 height 37
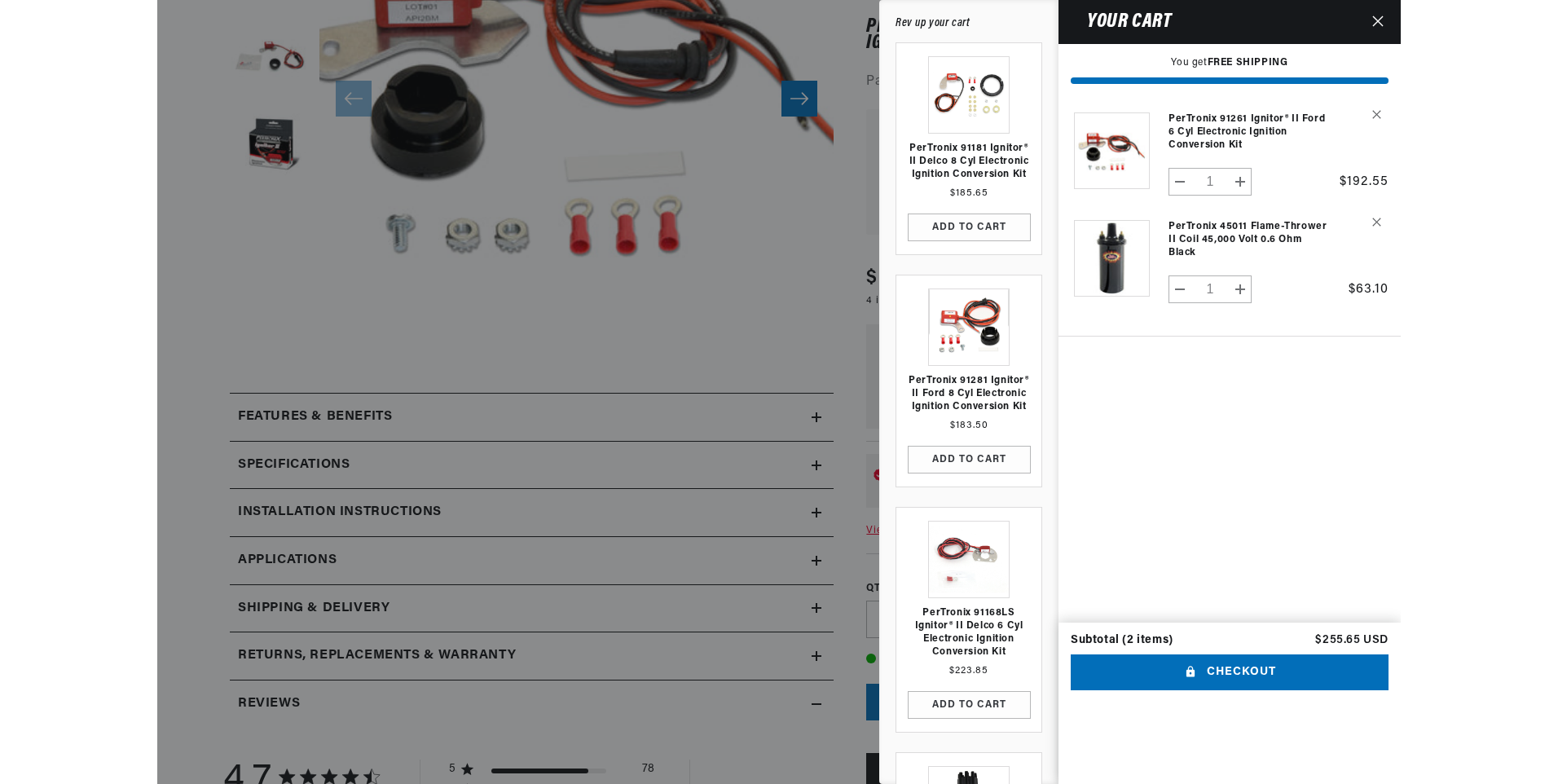
scroll to position [0, 608]
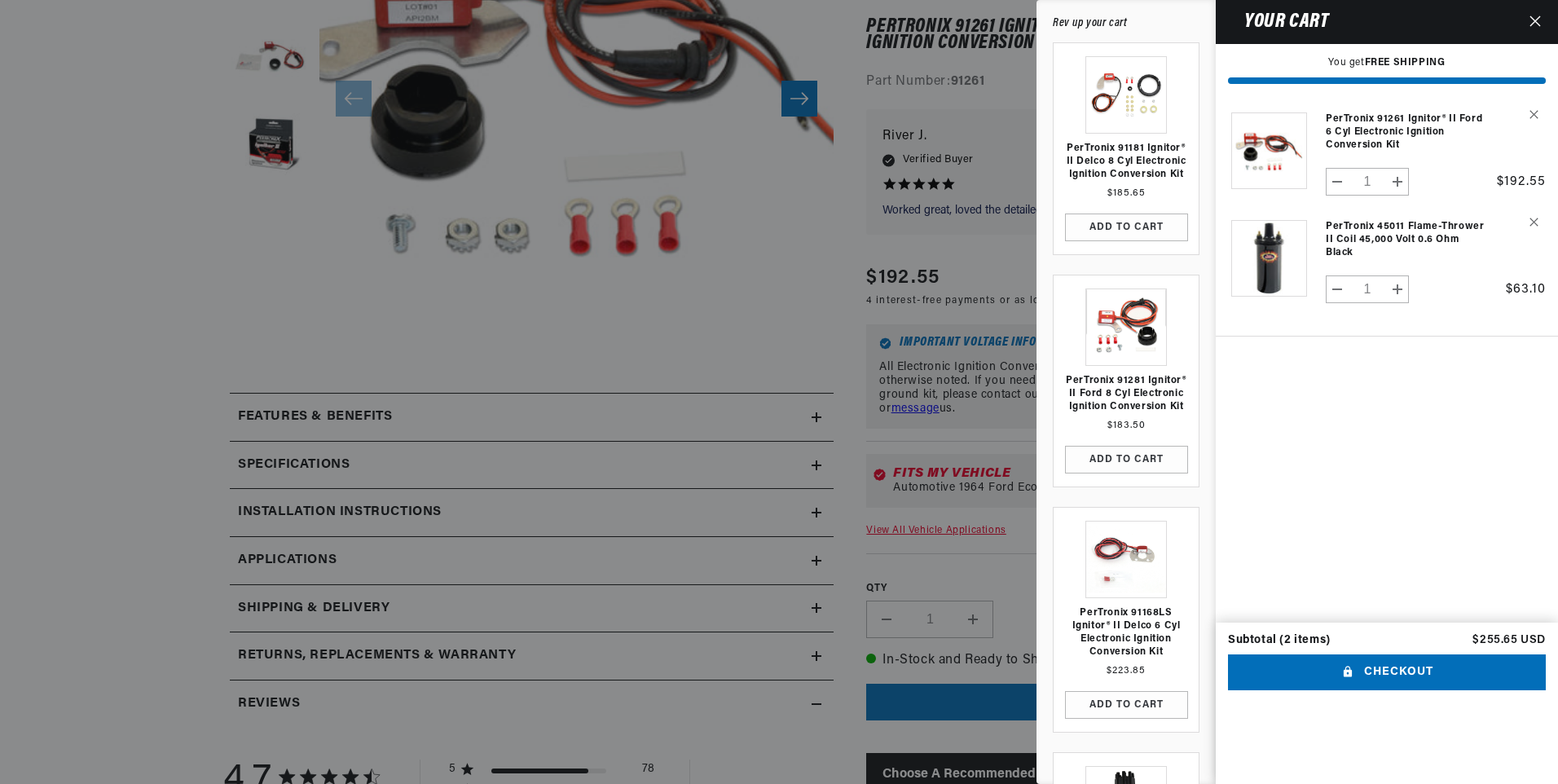
click at [1543, 21] on button "Close" at bounding box center [1535, 22] width 36 height 44
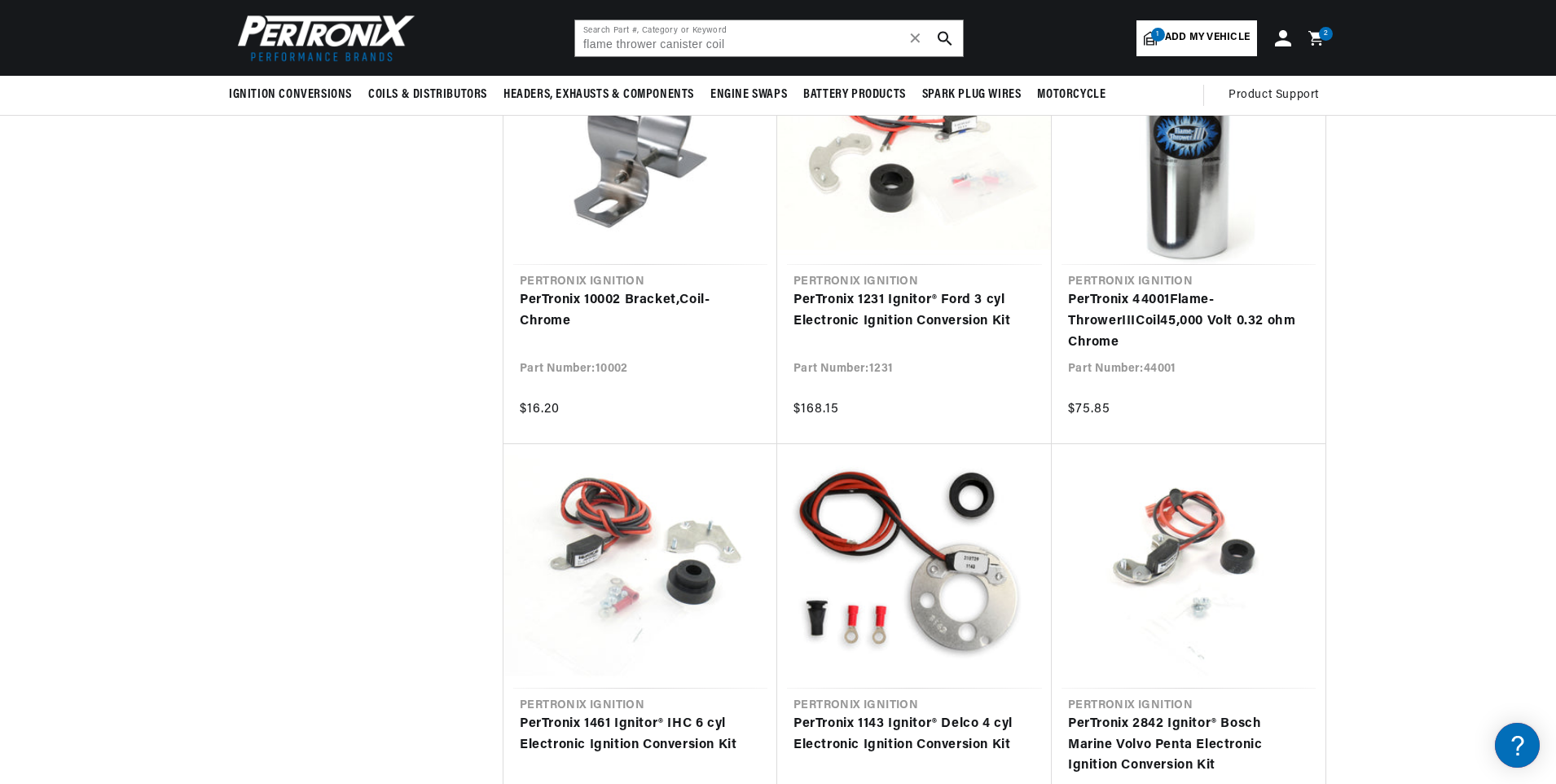
scroll to position [2762, 0]
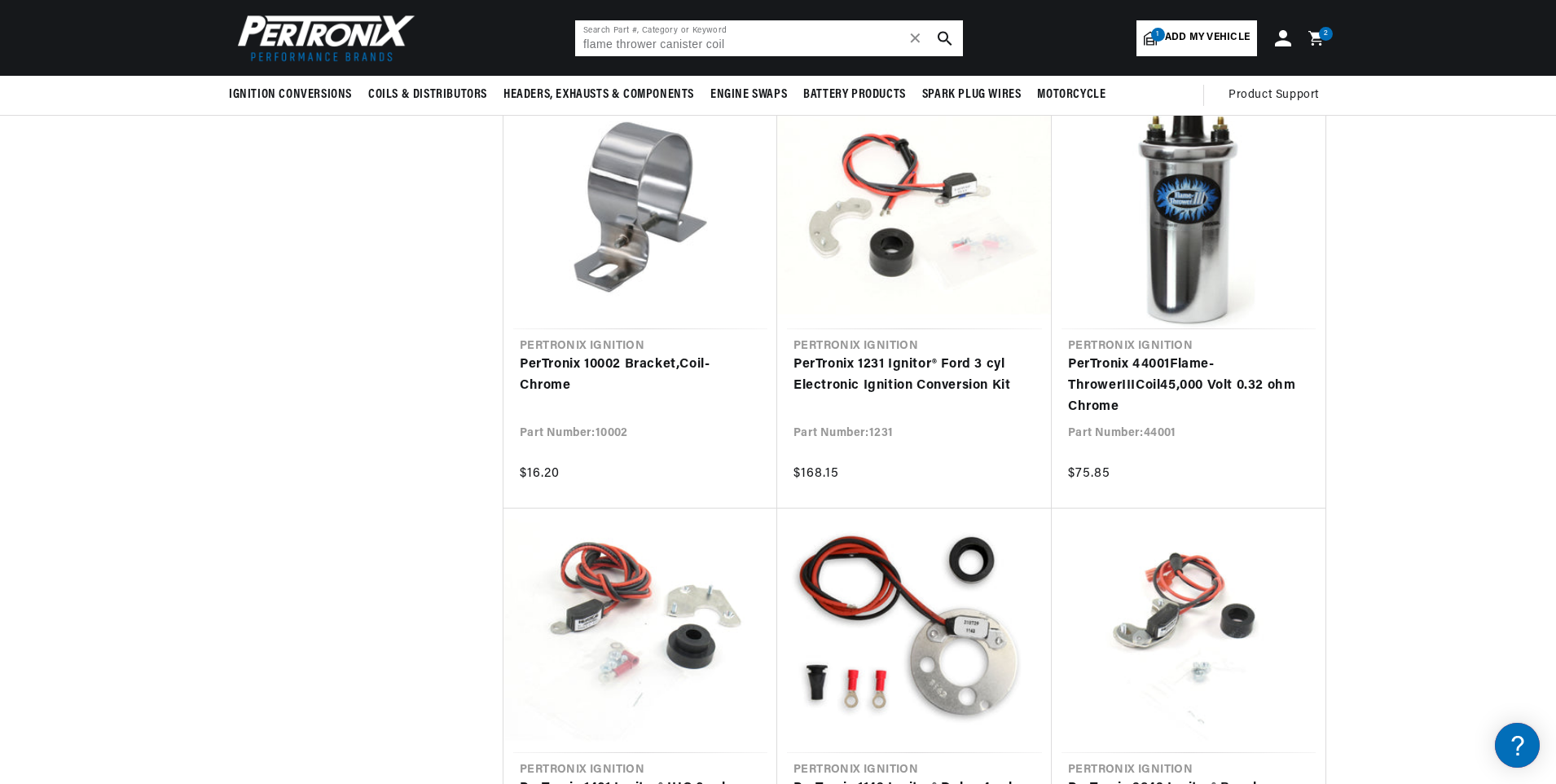
click at [686, 37] on input "flame thrower canister coil" at bounding box center [769, 38] width 388 height 36
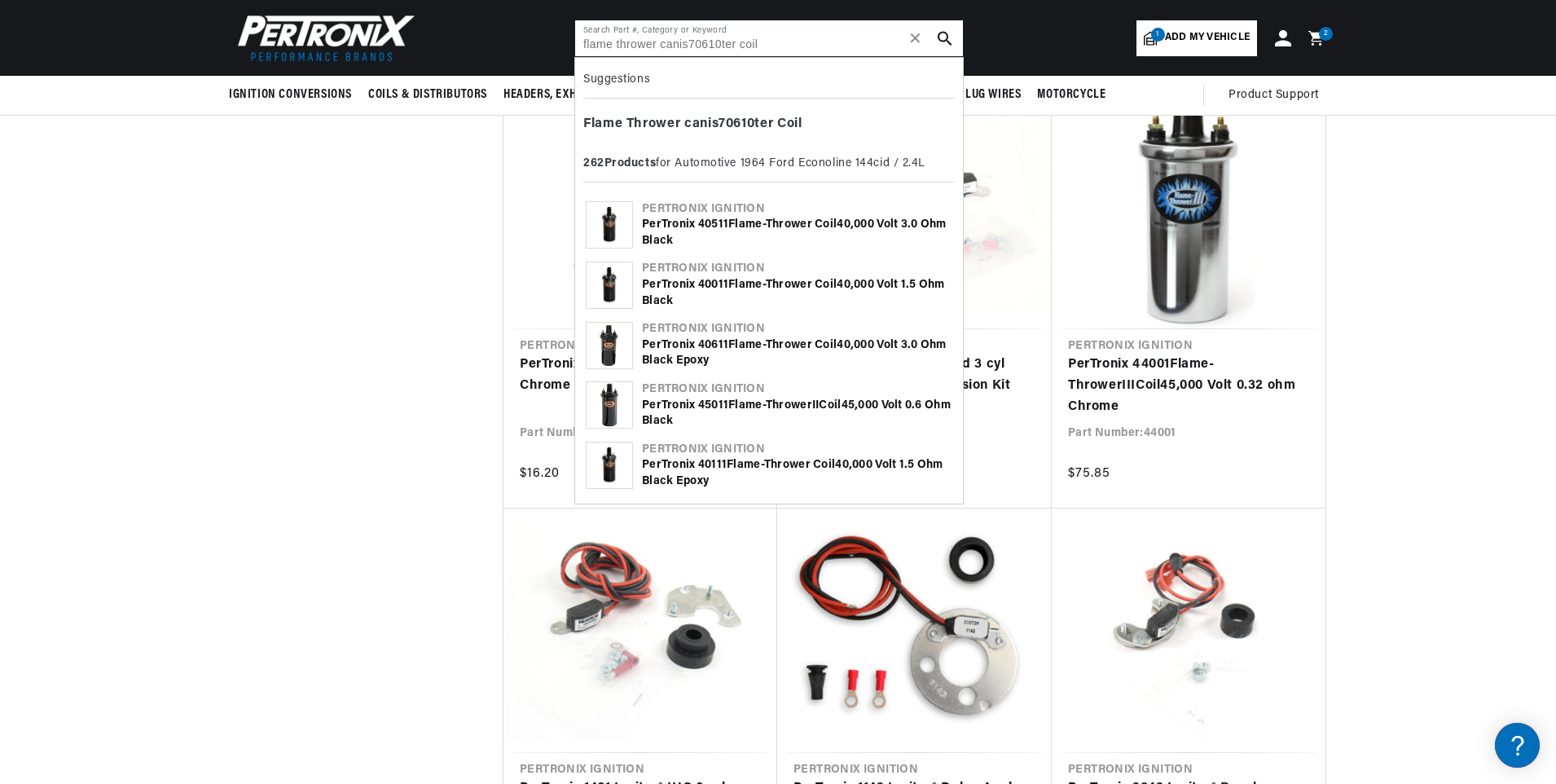
type input "flame thrower canis706101ter coil"
drag, startPoint x: 774, startPoint y: 41, endPoint x: 577, endPoint y: 46, distance: 197.1
click at [577, 46] on input "flame thrower canis706101ter coil" at bounding box center [769, 38] width 388 height 36
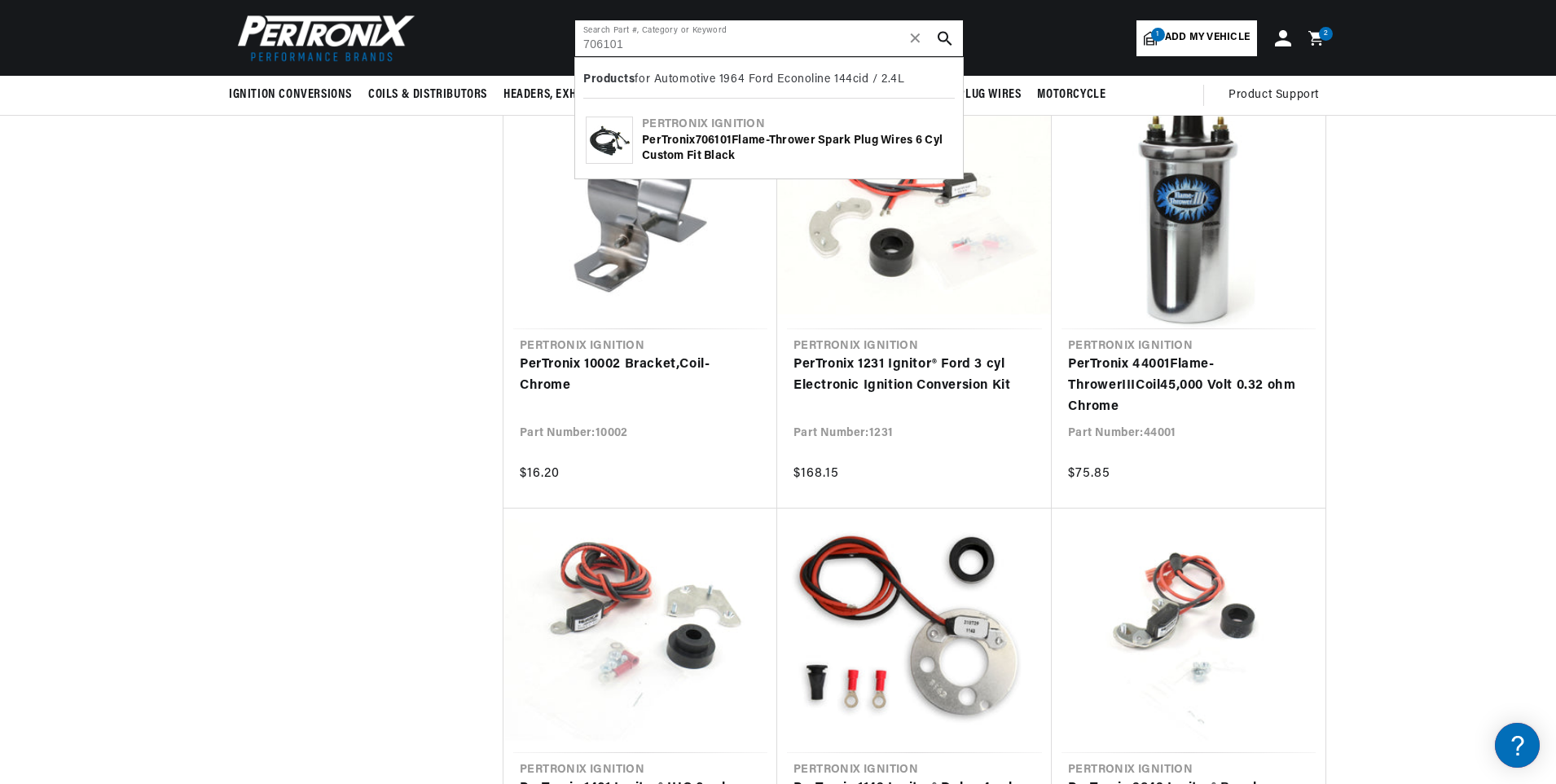
scroll to position [0, 608]
type input "706101"
click at [667, 130] on div "Pertronix Ignition" at bounding box center [797, 124] width 310 height 16
